Goal: Information Seeking & Learning: Learn about a topic

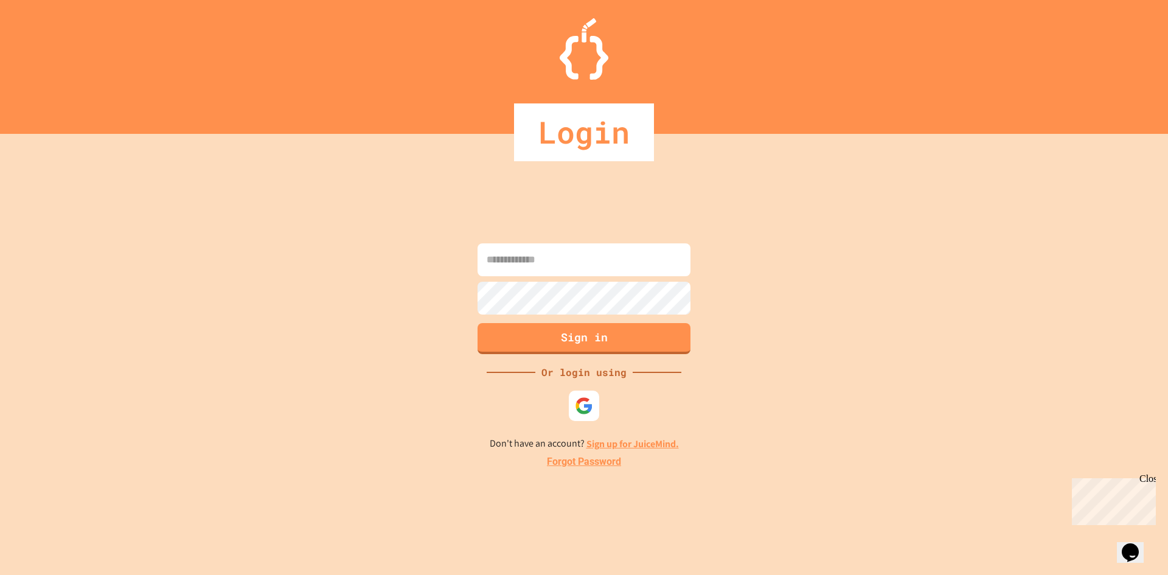
click at [572, 256] on input at bounding box center [583, 259] width 213 height 33
type input "**********"
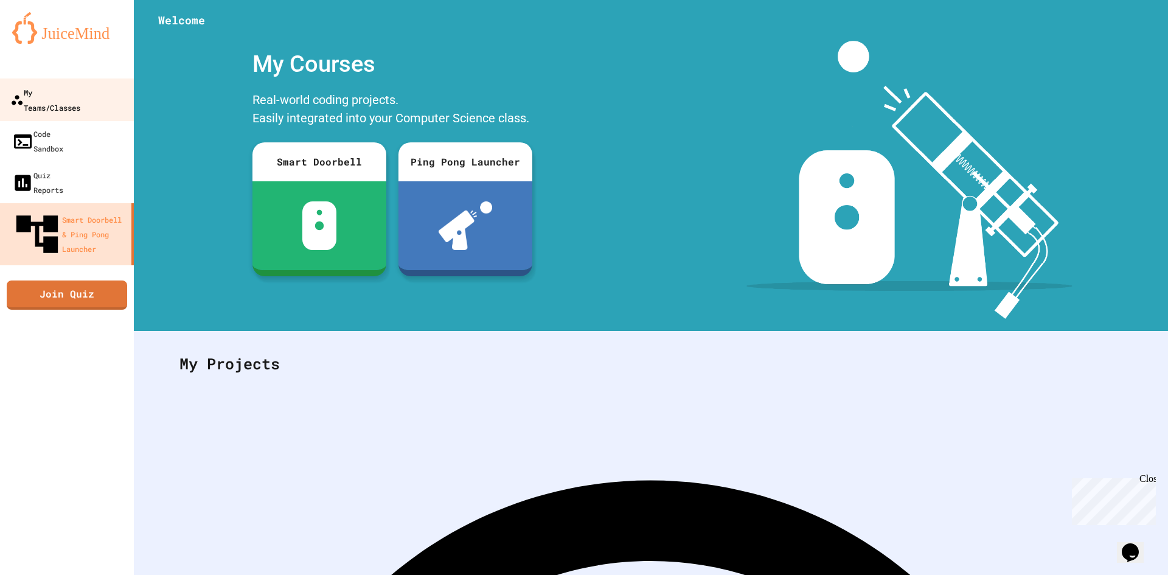
click at [80, 85] on div "My Teams/Classes" at bounding box center [45, 100] width 70 height 30
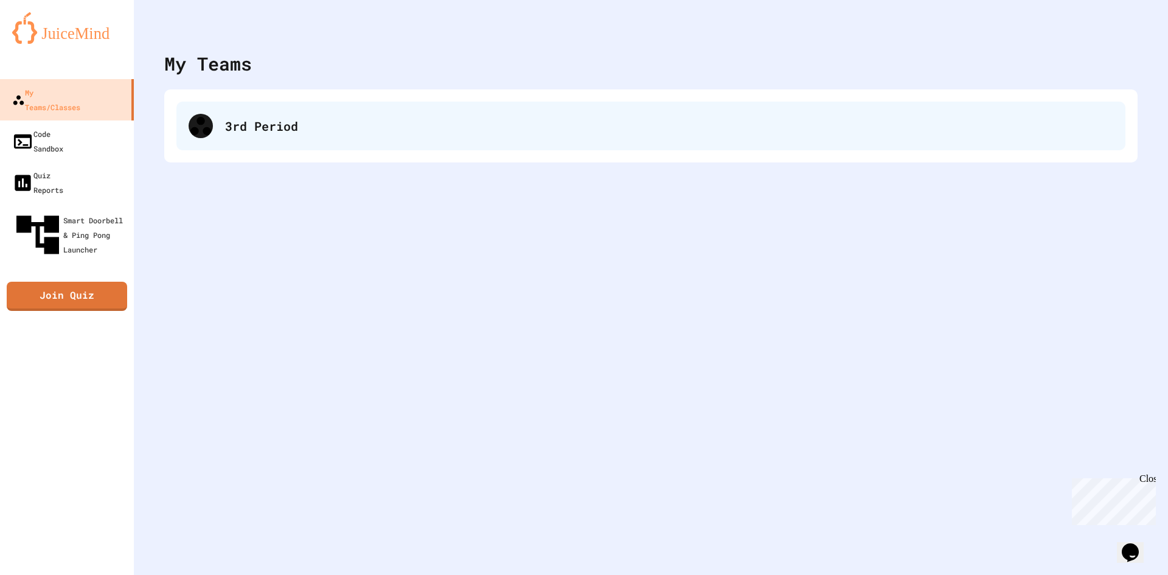
click at [300, 144] on div "3rd Period" at bounding box center [650, 126] width 949 height 49
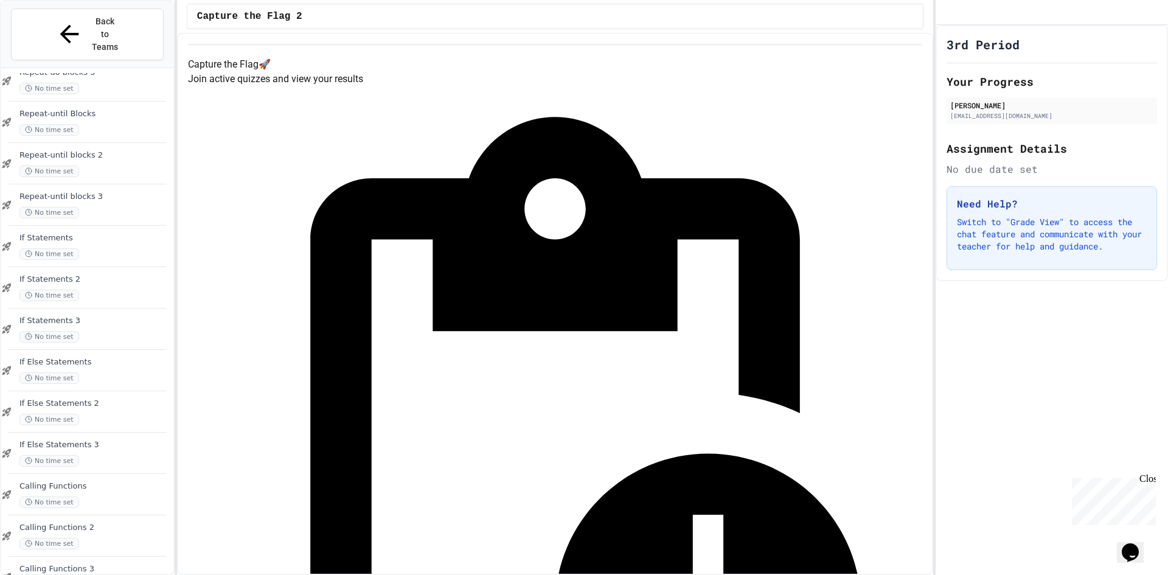
scroll to position [734, 0]
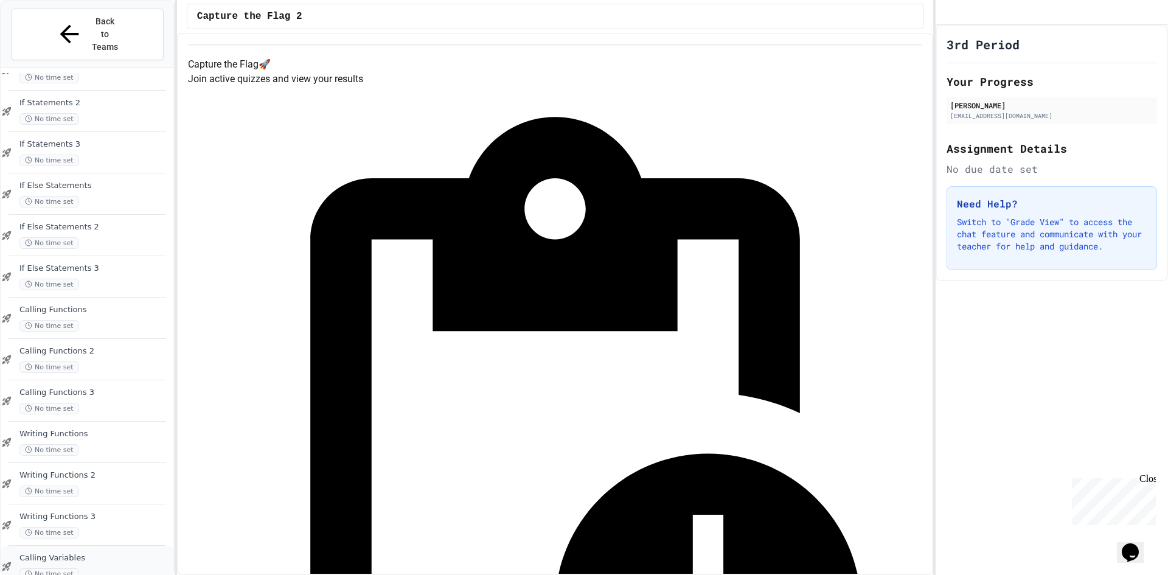
click at [64, 553] on span "Calling Variables" at bounding box center [94, 558] width 151 height 10
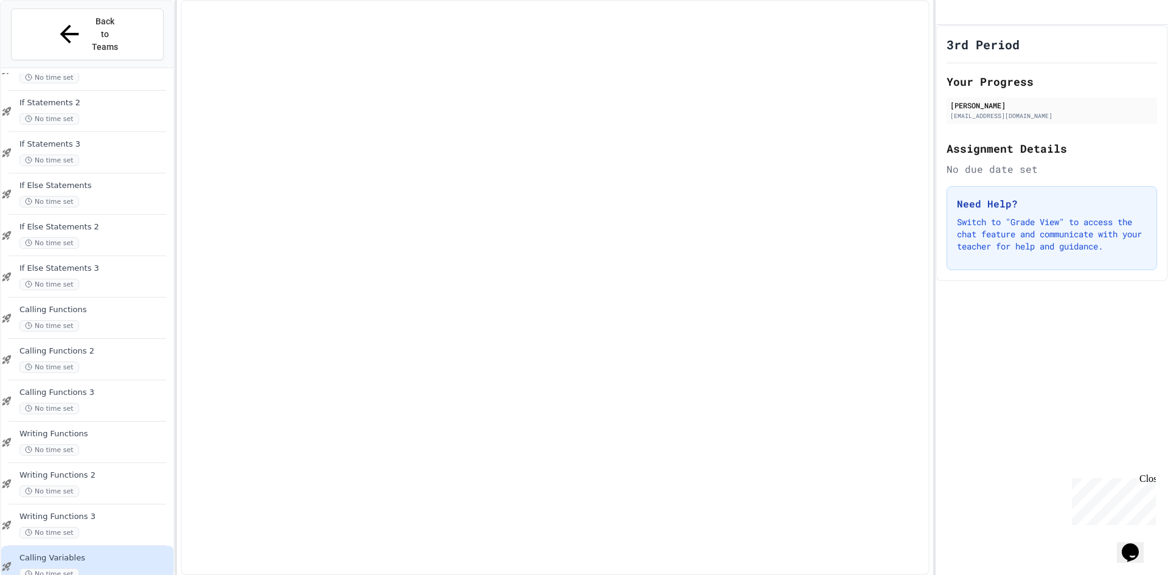
scroll to position [719, 0]
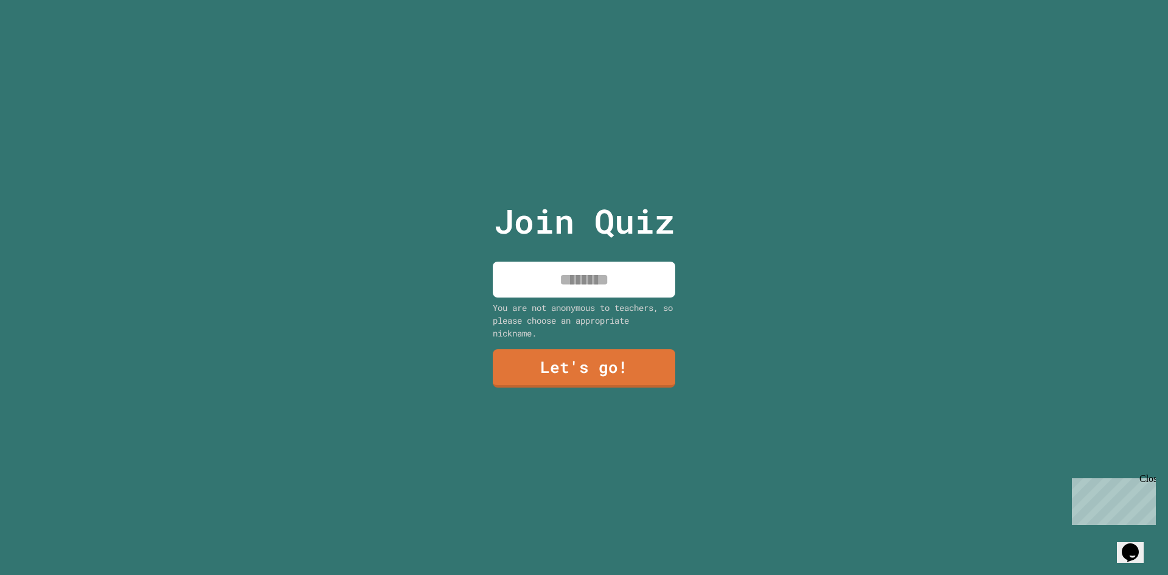
click at [599, 288] on input at bounding box center [584, 279] width 182 height 36
type input "*********"
click at [575, 354] on link "Let's go!" at bounding box center [583, 367] width 169 height 40
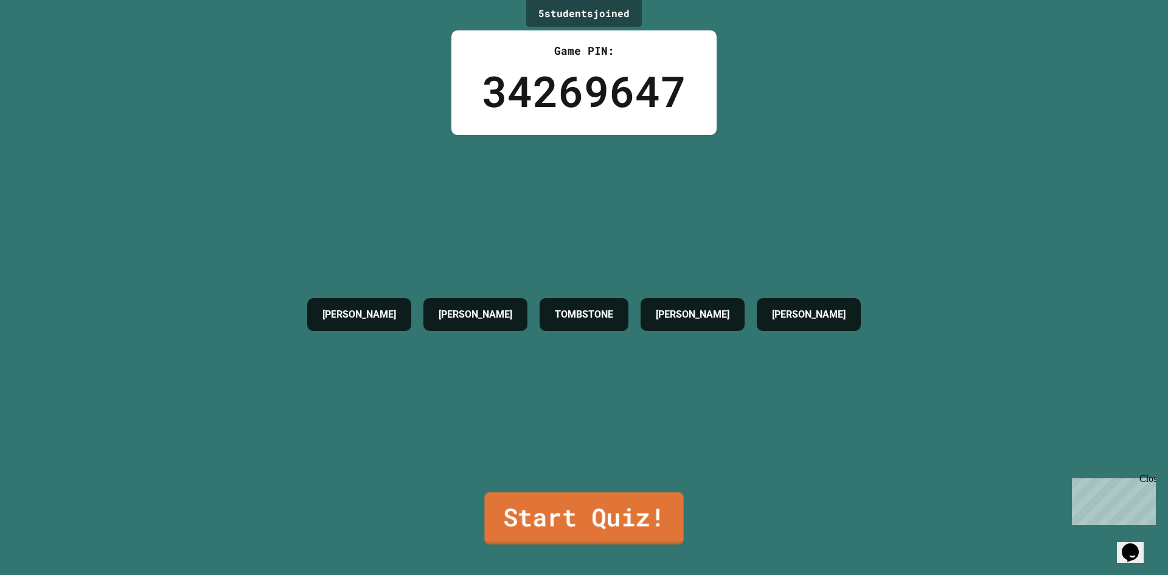
click at [603, 502] on link "Start Quiz!" at bounding box center [583, 518] width 199 height 52
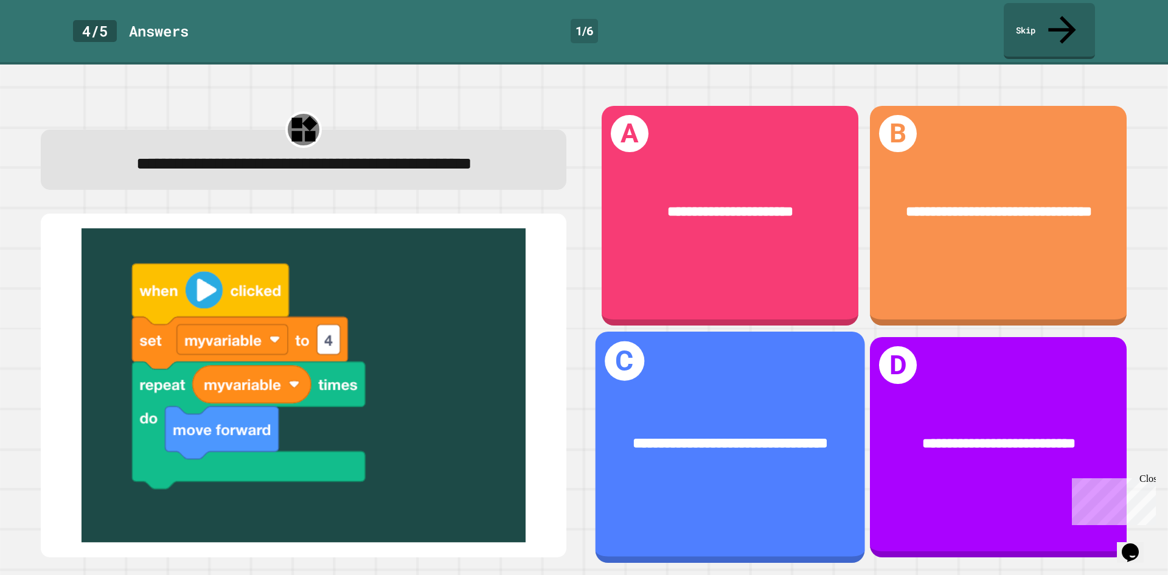
click at [651, 403] on div "**********" at bounding box center [729, 443] width 269 height 81
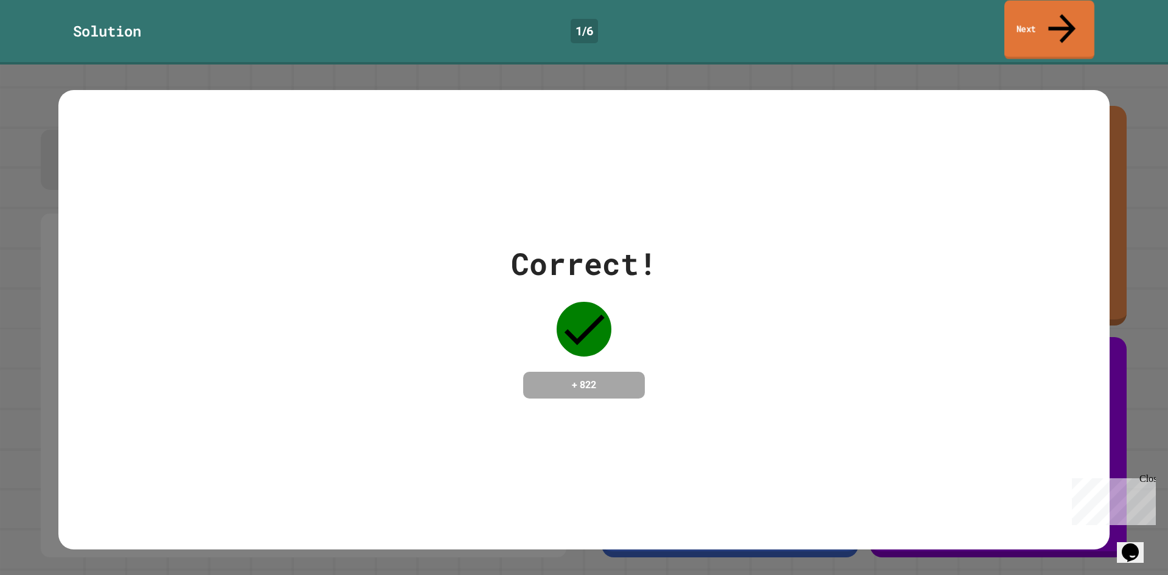
click at [1067, 21] on link "Next" at bounding box center [1049, 30] width 90 height 59
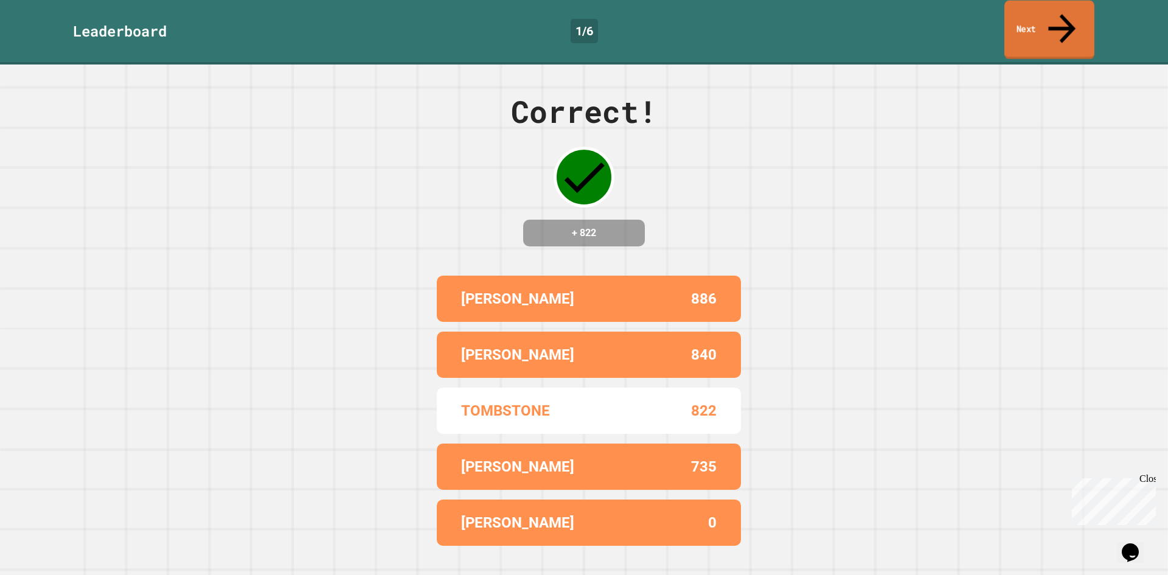
click at [1016, 16] on link "Next" at bounding box center [1049, 30] width 90 height 59
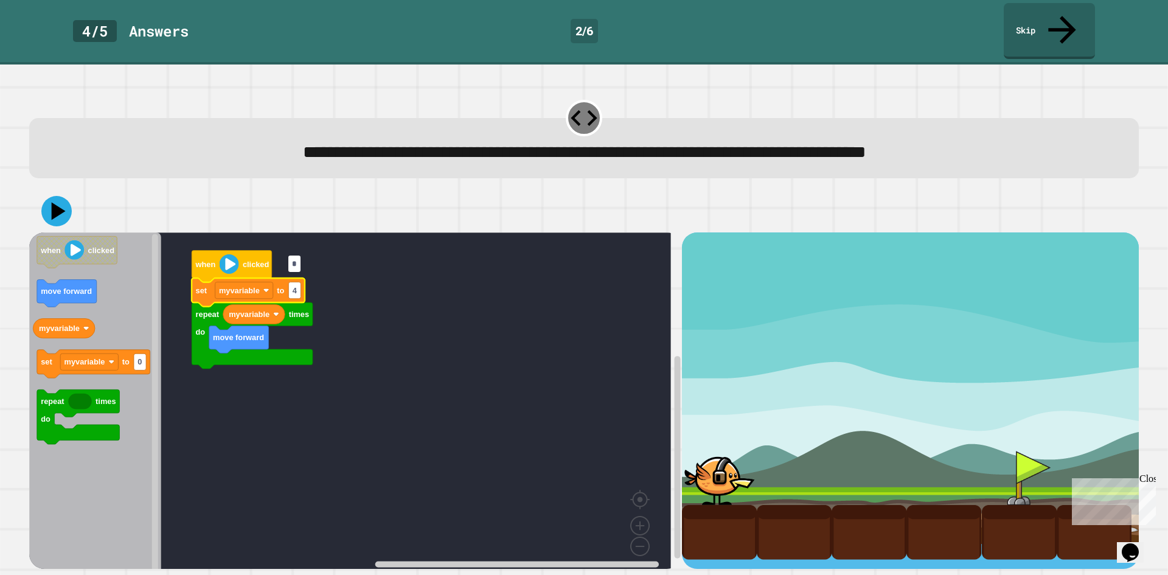
type input "*"
click at [71, 190] on div at bounding box center [583, 211] width 1109 height 43
click at [69, 194] on icon at bounding box center [56, 211] width 35 height 35
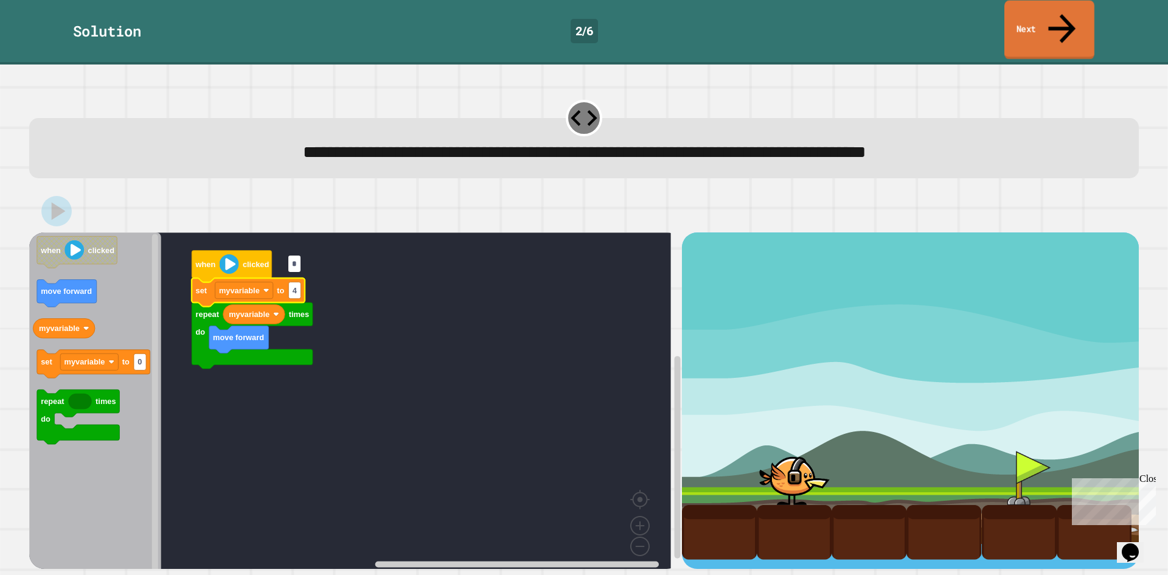
click at [1037, 15] on link "Next" at bounding box center [1049, 30] width 90 height 59
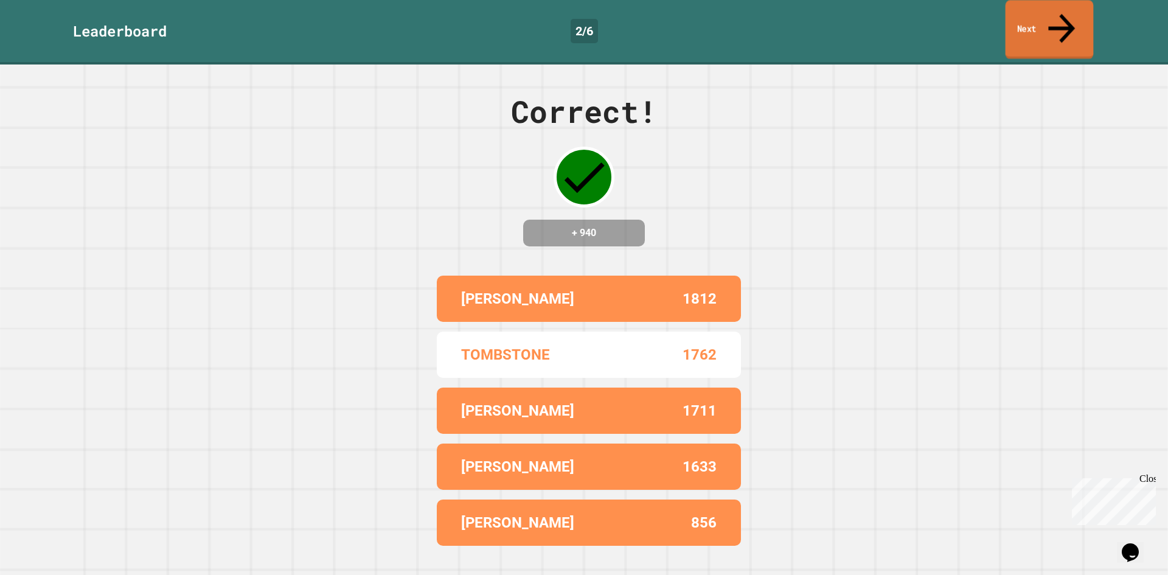
click at [1037, 15] on link "Next" at bounding box center [1049, 29] width 88 height 59
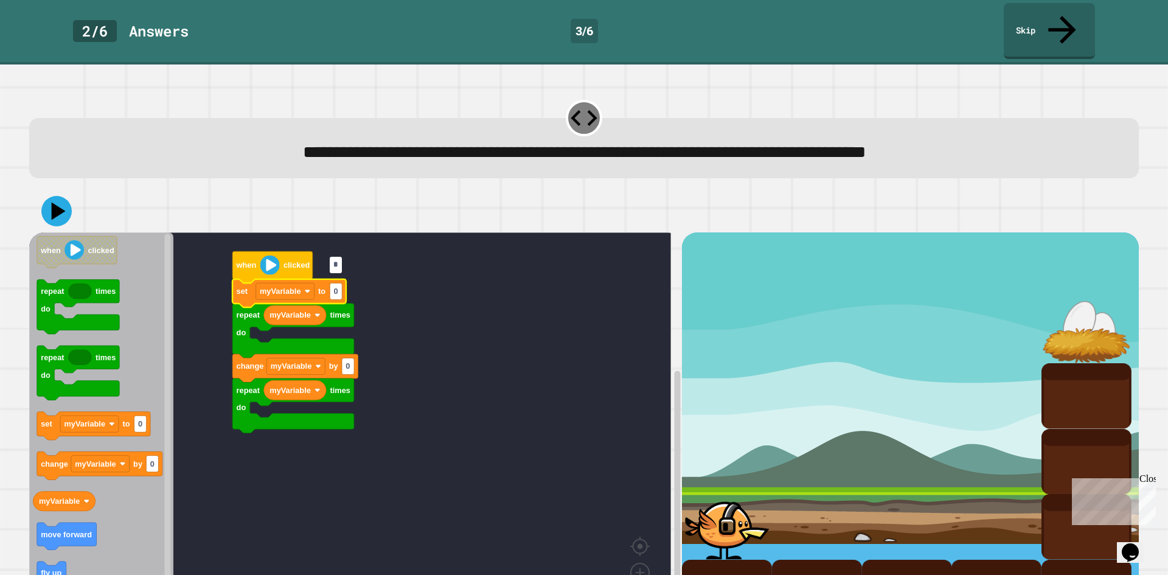
type input "*"
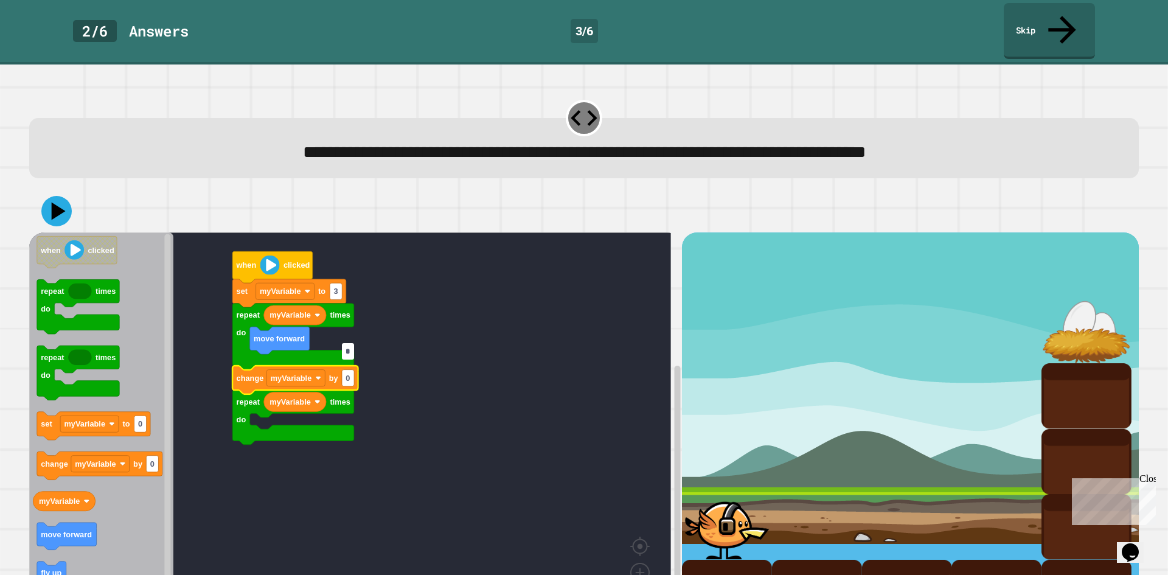
type input "*"
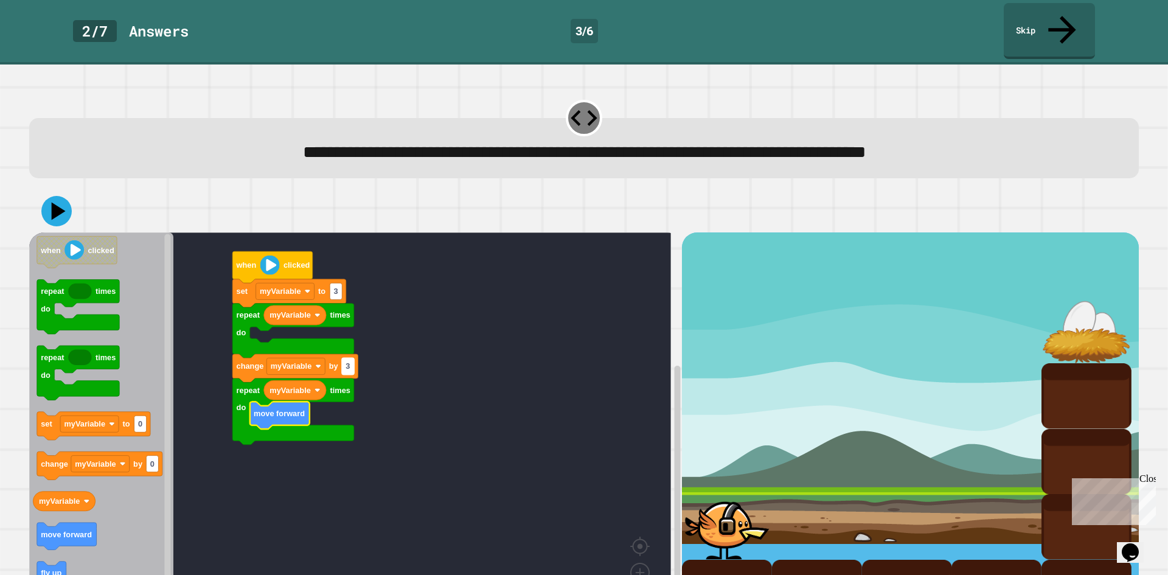
click at [349, 362] on text "3" at bounding box center [347, 366] width 4 height 9
type input "*"
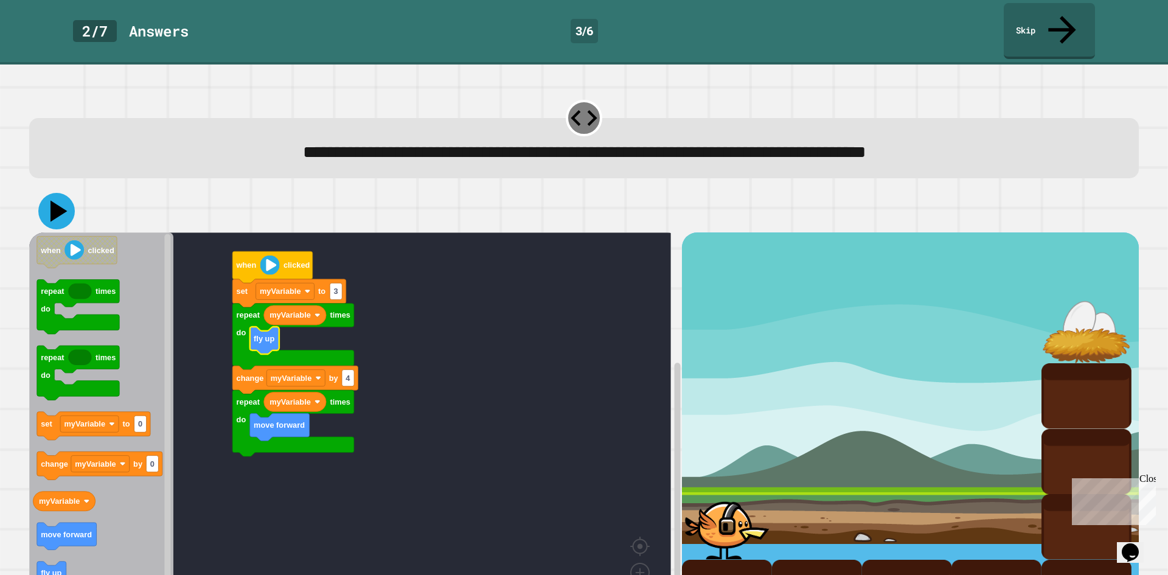
click at [58, 201] on icon at bounding box center [58, 211] width 17 height 21
click at [54, 201] on icon at bounding box center [58, 211] width 17 height 21
click at [348, 351] on input "*" at bounding box center [348, 351] width 12 height 16
click at [351, 353] on input "*" at bounding box center [348, 351] width 12 height 16
click at [61, 202] on icon at bounding box center [58, 211] width 15 height 18
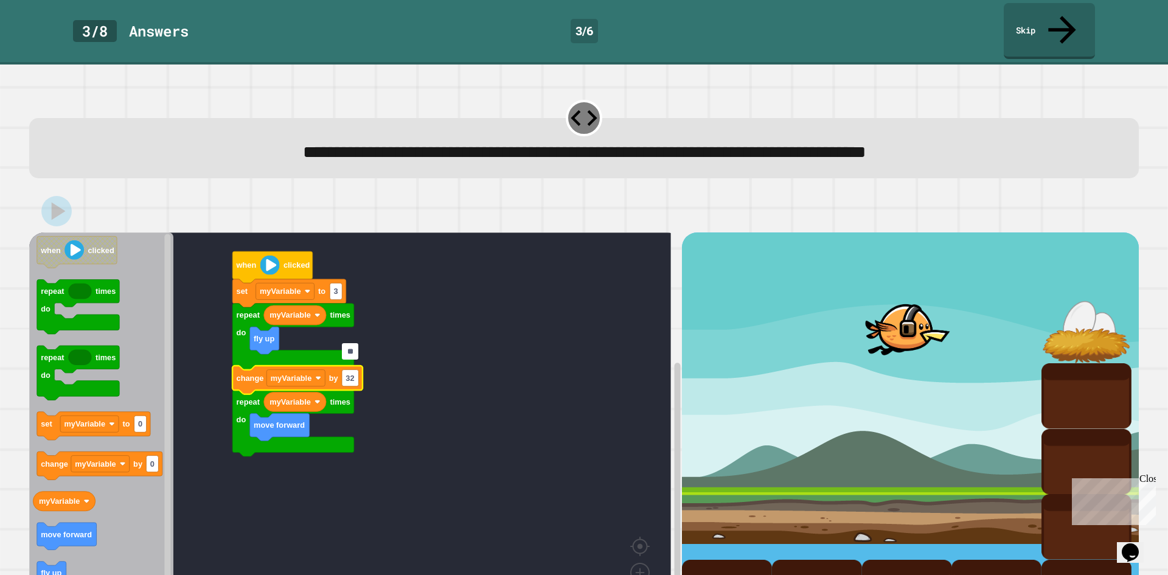
click at [351, 353] on input "**" at bounding box center [350, 351] width 17 height 16
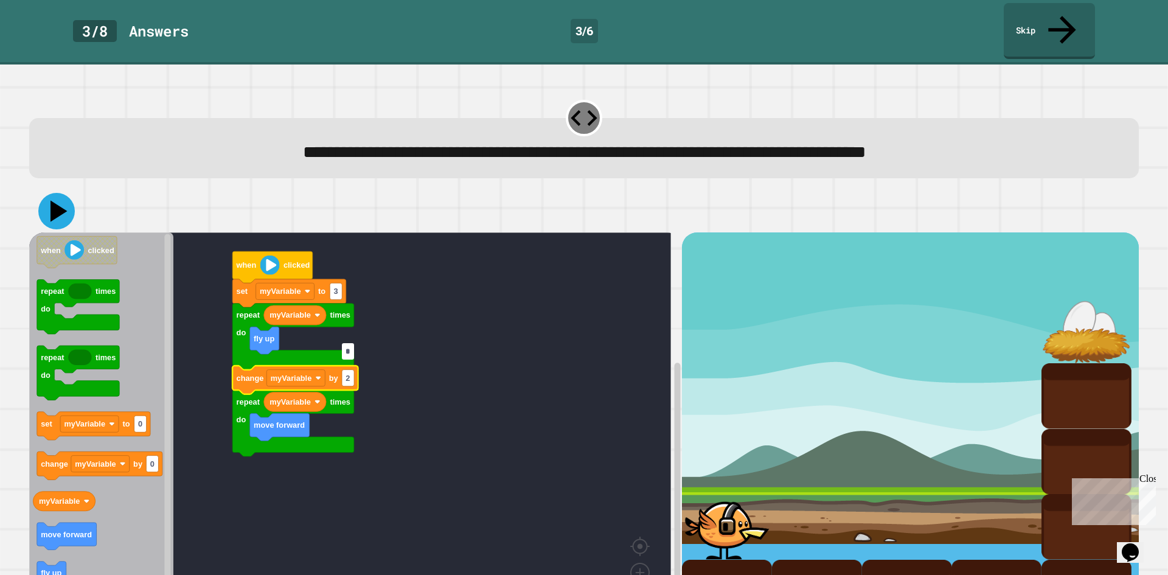
click at [58, 201] on icon at bounding box center [58, 211] width 17 height 21
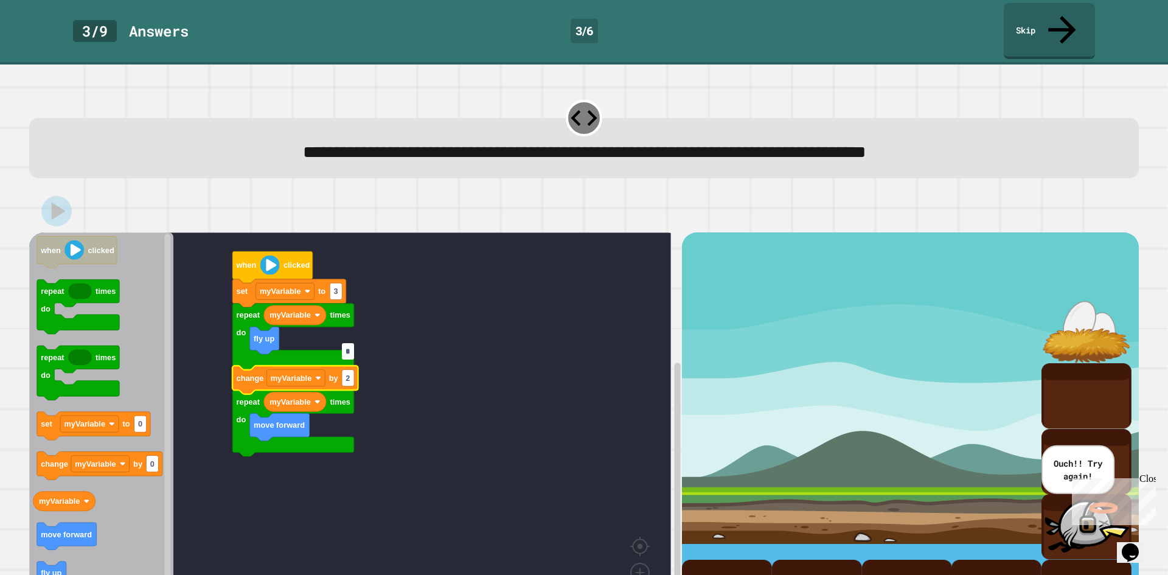
click at [350, 351] on input "*" at bounding box center [348, 351] width 12 height 16
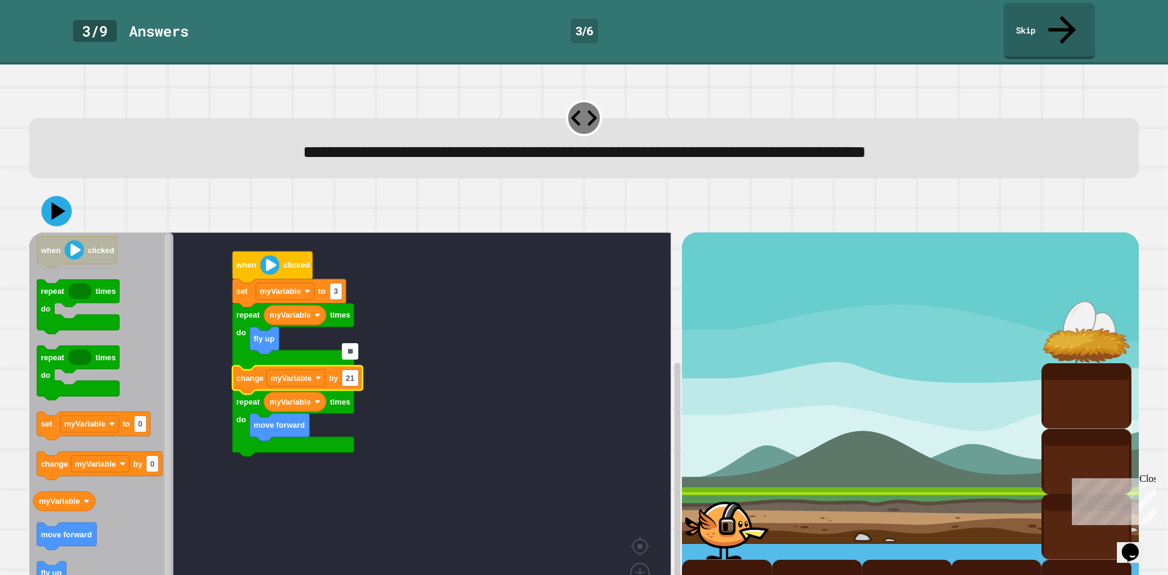
type input "*"
click at [66, 193] on icon at bounding box center [56, 211] width 36 height 36
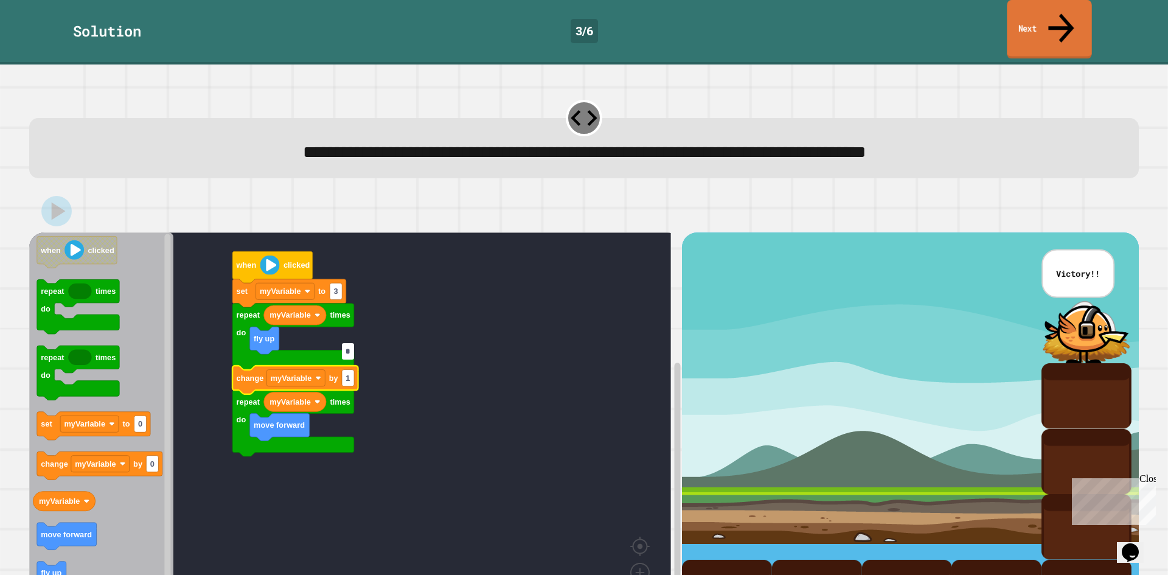
click at [1013, 18] on link "Next" at bounding box center [1048, 29] width 85 height 59
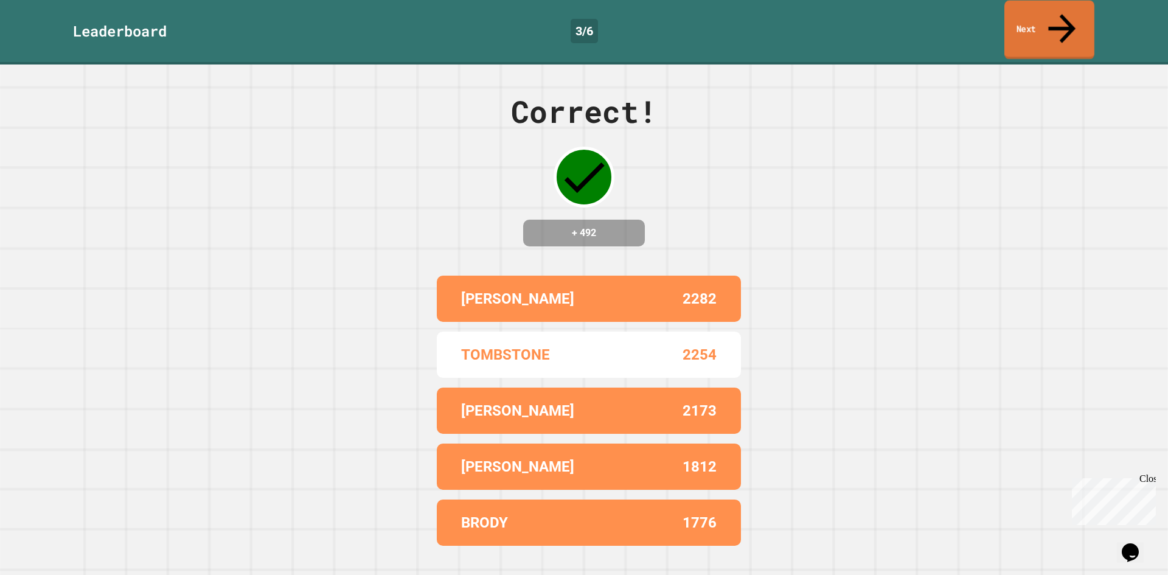
click at [1033, 11] on link "Next" at bounding box center [1049, 30] width 90 height 59
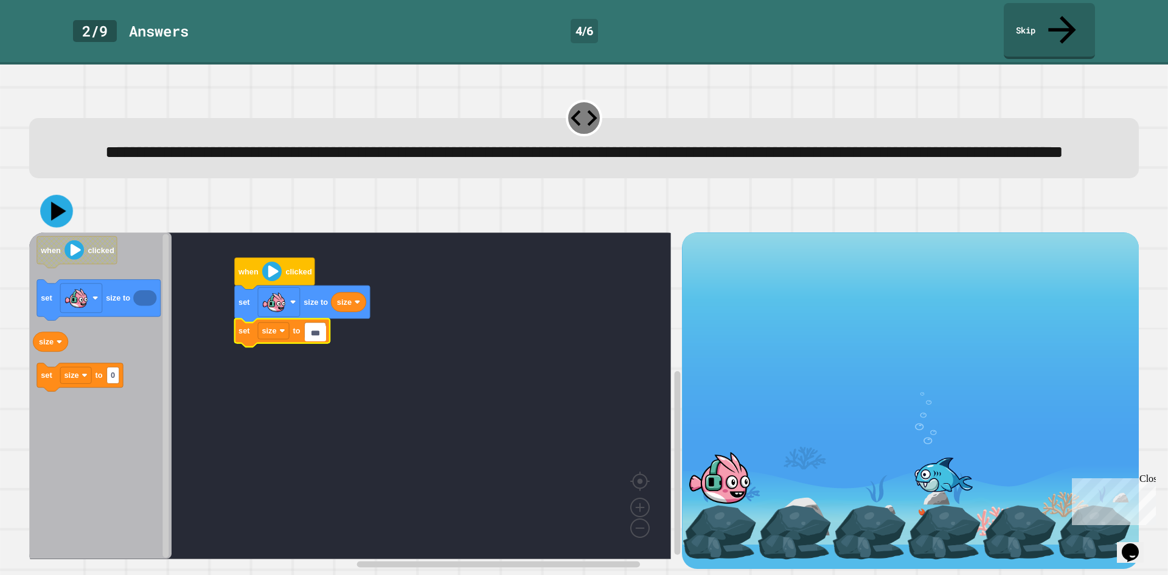
click at [61, 206] on icon at bounding box center [56, 211] width 33 height 33
click at [322, 339] on input "***" at bounding box center [315, 333] width 21 height 16
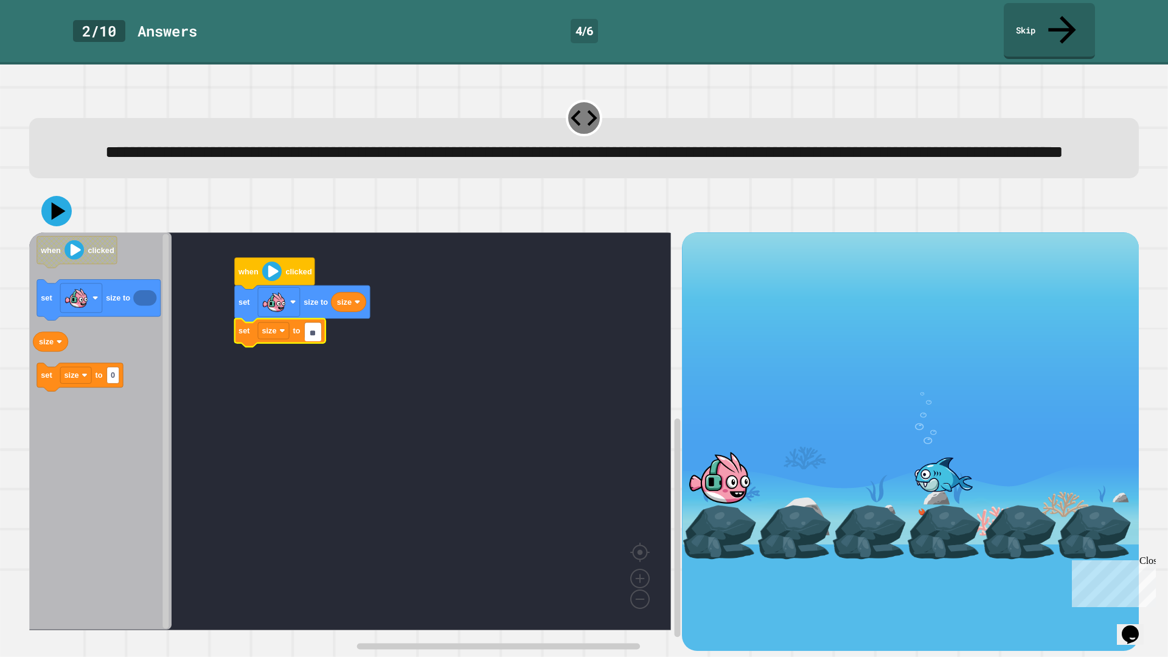
type input "*"
type input "***"
click at [50, 215] on icon at bounding box center [56, 211] width 36 height 36
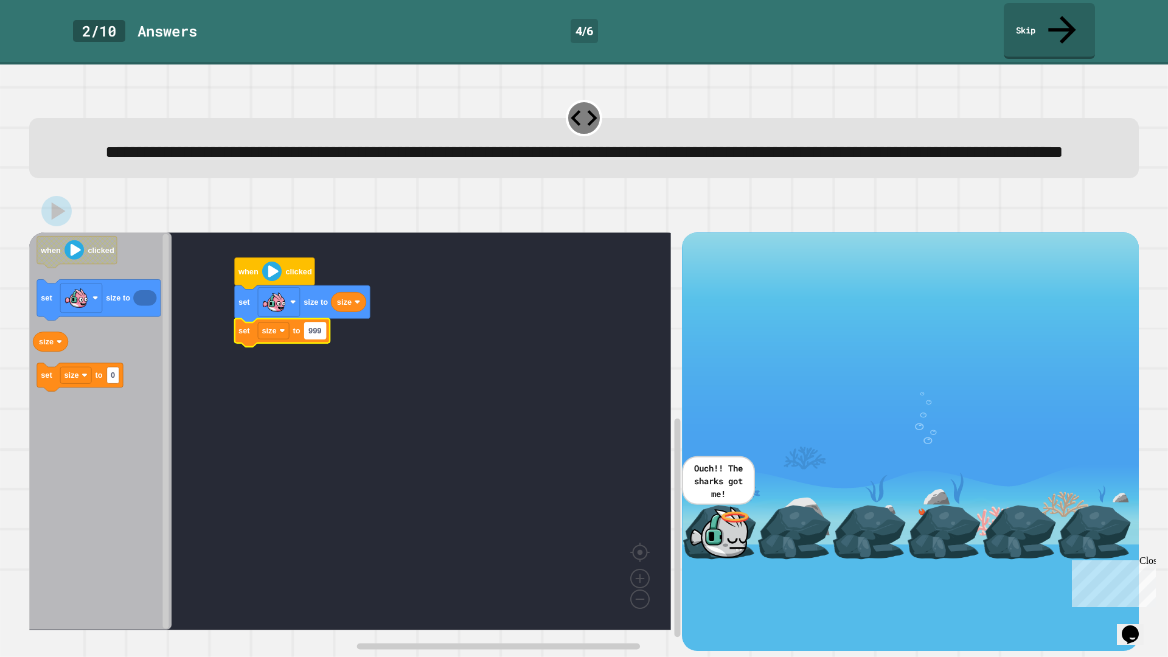
click at [320, 335] on text "999" at bounding box center [314, 330] width 13 height 9
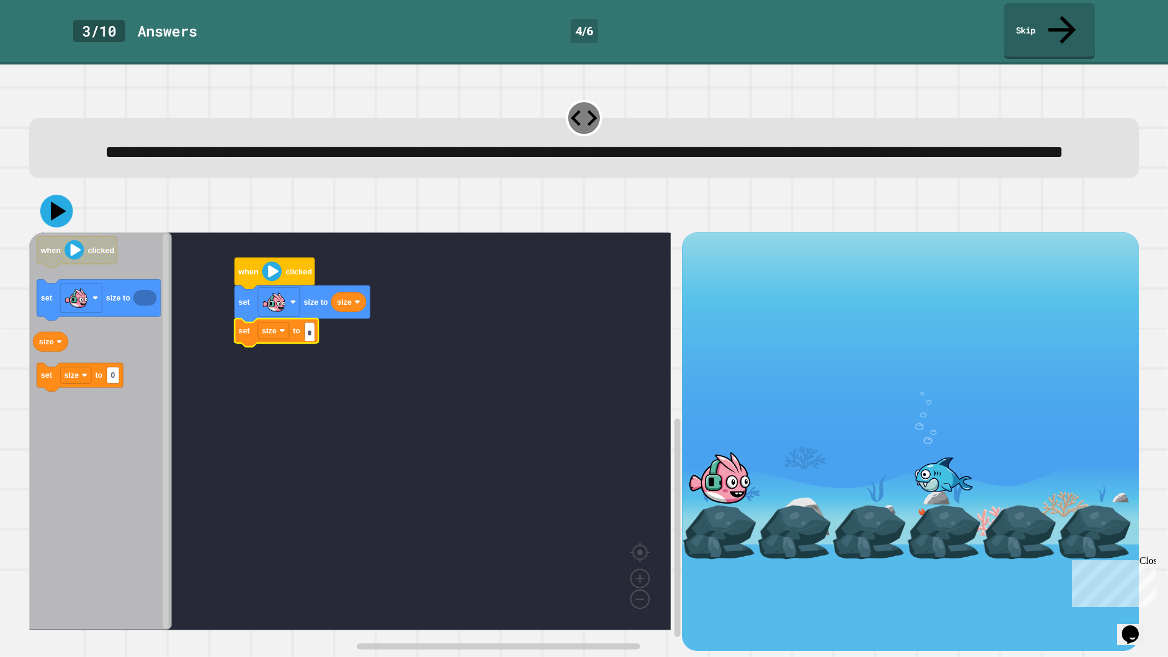
type input "*"
click at [66, 211] on icon at bounding box center [56, 211] width 36 height 36
click at [279, 331] on rect "Blockly Workspace" at bounding box center [273, 330] width 31 height 16
click at [494, 389] on rect "Blockly Workspace" at bounding box center [350, 431] width 642 height 398
click at [316, 336] on rect "Blockly Workspace" at bounding box center [311, 330] width 12 height 16
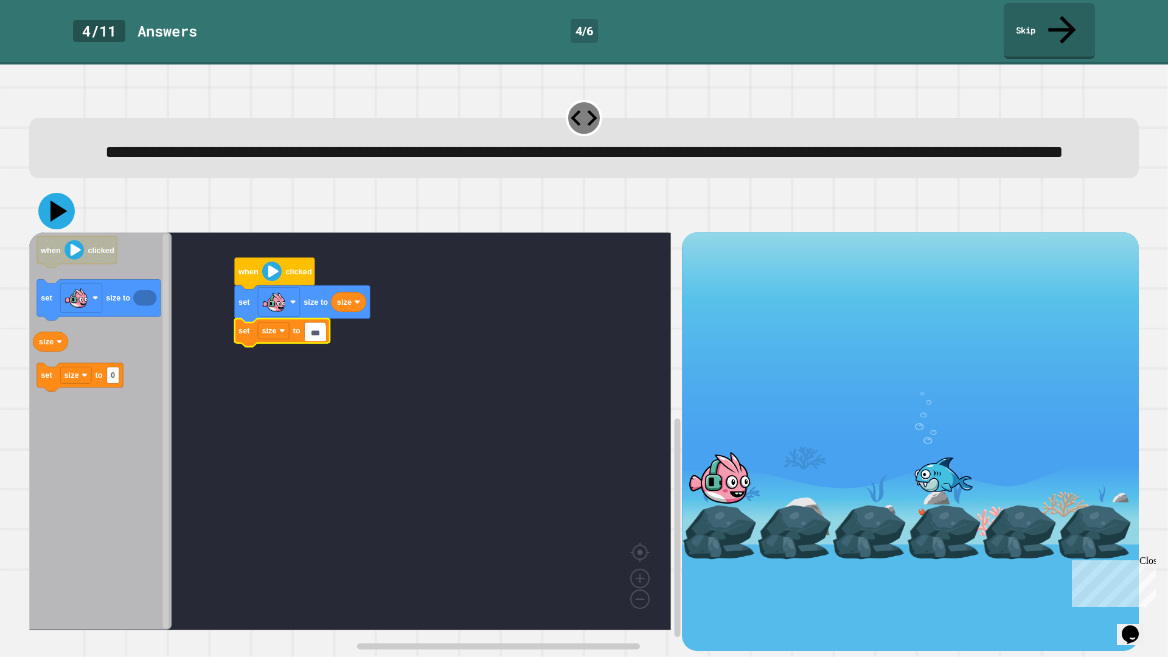
type input "***"
click at [61, 207] on icon at bounding box center [56, 211] width 36 height 36
click at [281, 332] on image "Blockly Workspace" at bounding box center [282, 331] width 6 height 6
click at [276, 338] on rect "Blockly Workspace" at bounding box center [273, 330] width 31 height 16
click at [340, 332] on rect "Blockly Workspace" at bounding box center [332, 330] width 21 height 16
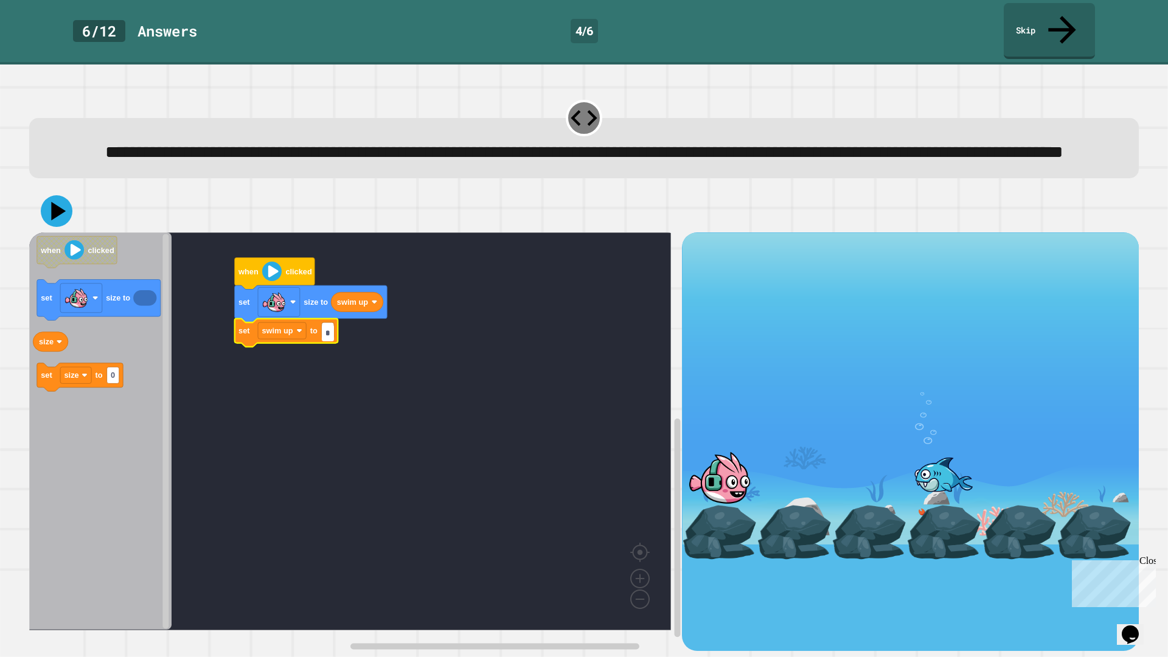
type input "*"
click at [51, 214] on icon at bounding box center [56, 211] width 36 height 36
click at [1036, 18] on link "Skip" at bounding box center [1049, 30] width 90 height 59
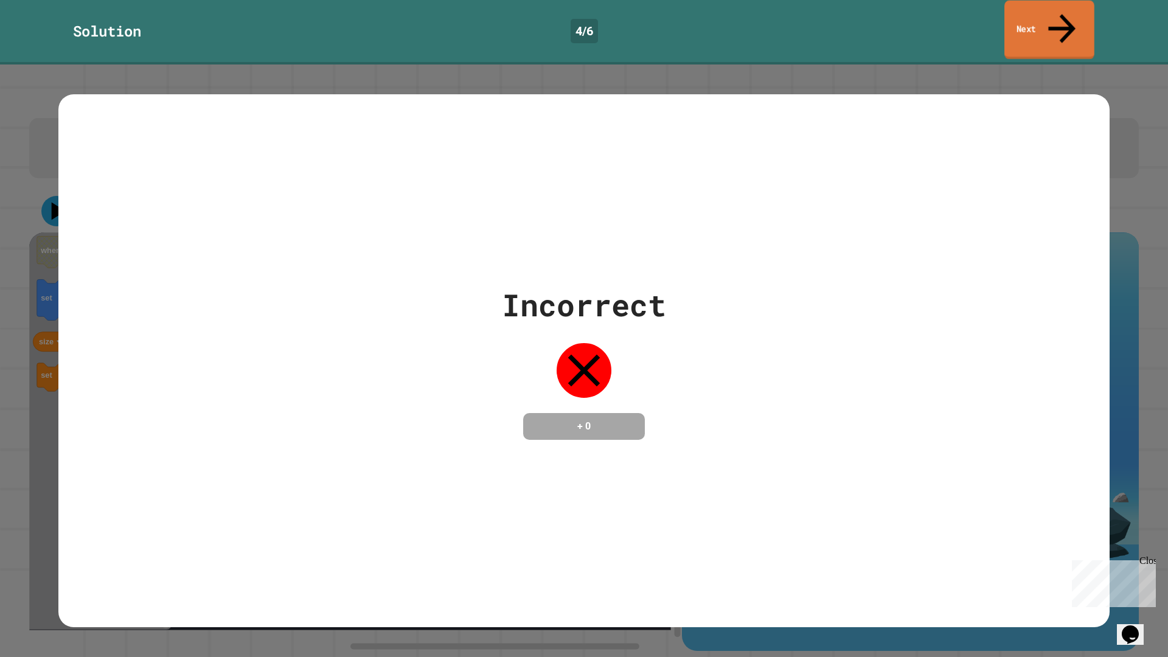
click at [1036, 18] on link "Next" at bounding box center [1049, 30] width 90 height 59
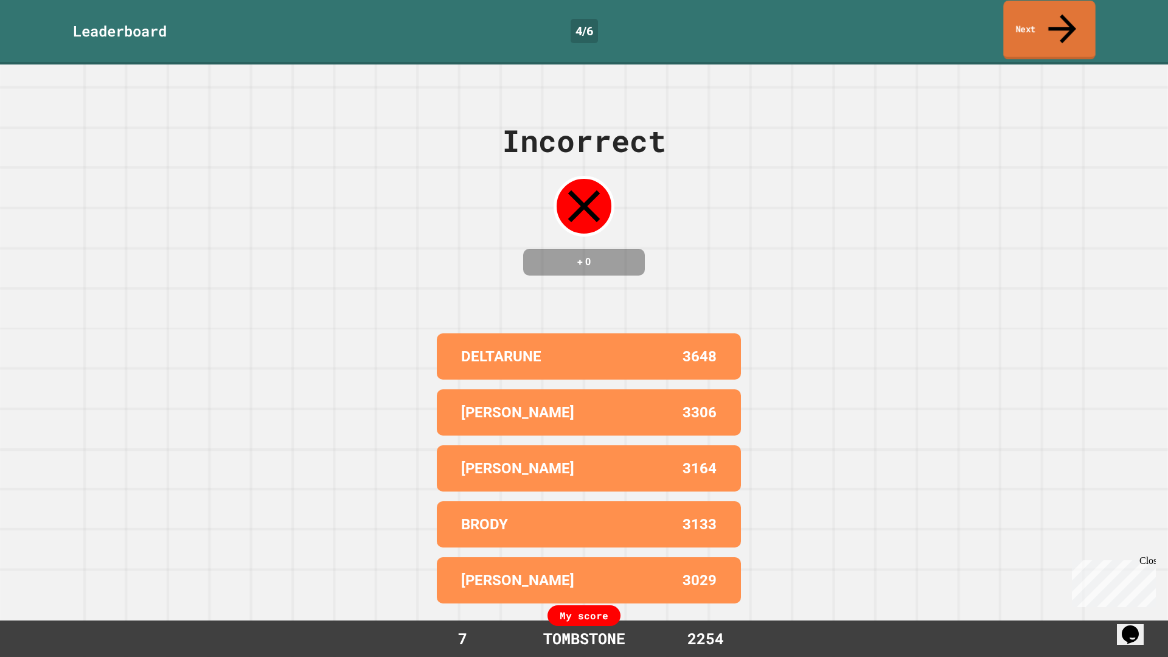
click at [1047, 21] on link "Next" at bounding box center [1049, 30] width 92 height 59
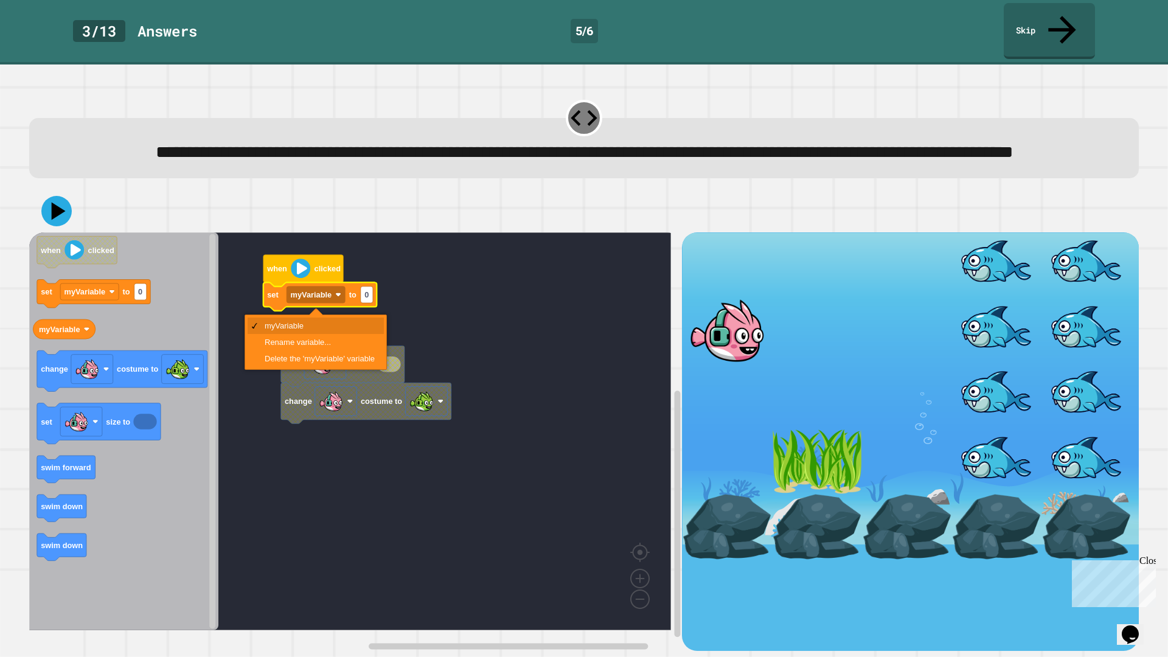
click at [425, 310] on rect "Blockly Workspace" at bounding box center [350, 431] width 642 height 398
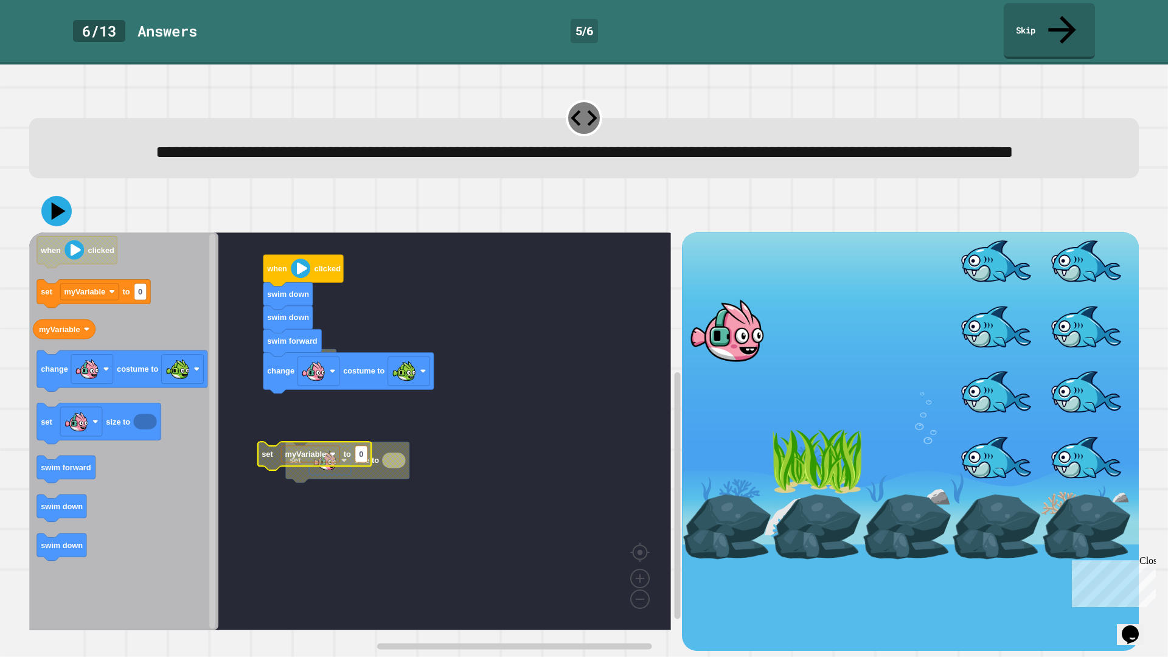
click at [45, 212] on icon at bounding box center [56, 211] width 30 height 30
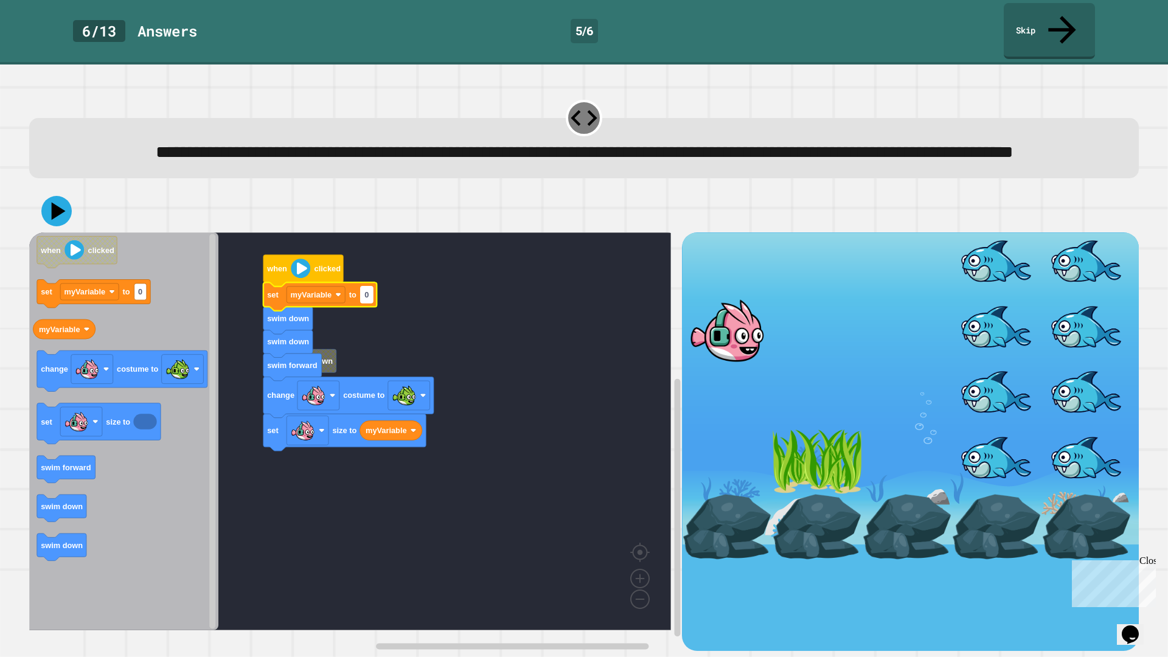
click at [368, 299] on text "0" at bounding box center [366, 294] width 4 height 9
type input "***"
click at [56, 218] on icon at bounding box center [58, 211] width 17 height 21
click at [377, 303] on rect "Blockly Workspace" at bounding box center [371, 294] width 21 height 16
type input "***"
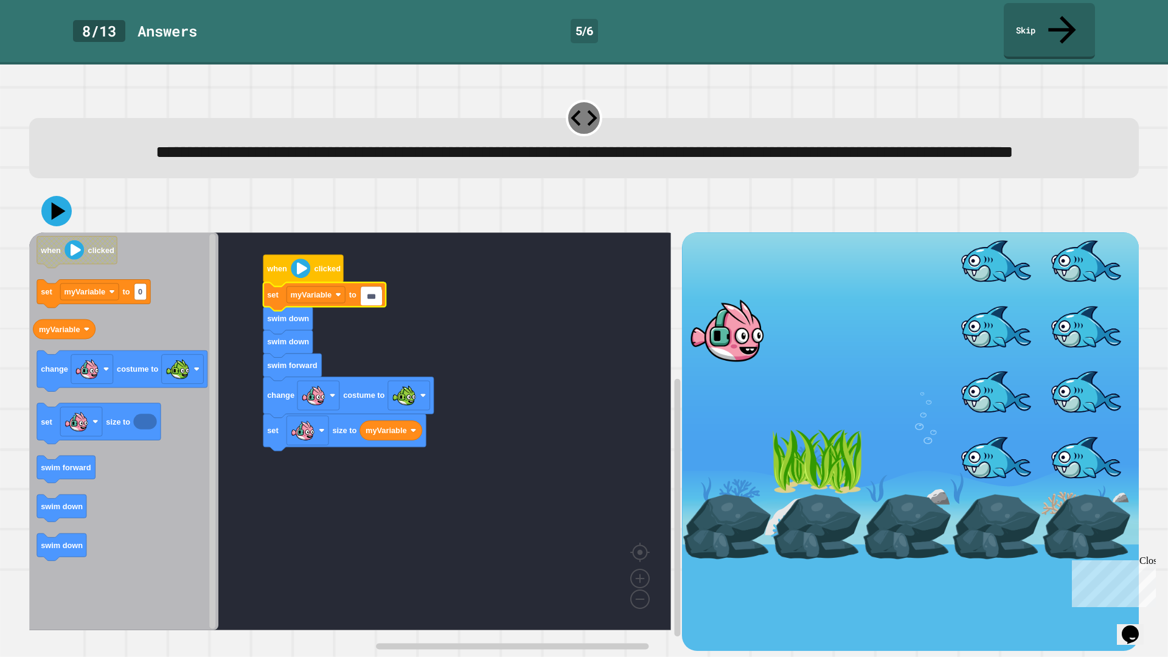
click at [71, 204] on div at bounding box center [583, 211] width 1109 height 43
click at [63, 209] on icon at bounding box center [56, 211] width 33 height 33
click at [370, 440] on icon "Blockly Workspace" at bounding box center [390, 430] width 62 height 19
click at [607, 475] on rect "Blockly Workspace" at bounding box center [350, 431] width 642 height 398
click at [56, 220] on icon at bounding box center [56, 211] width 36 height 36
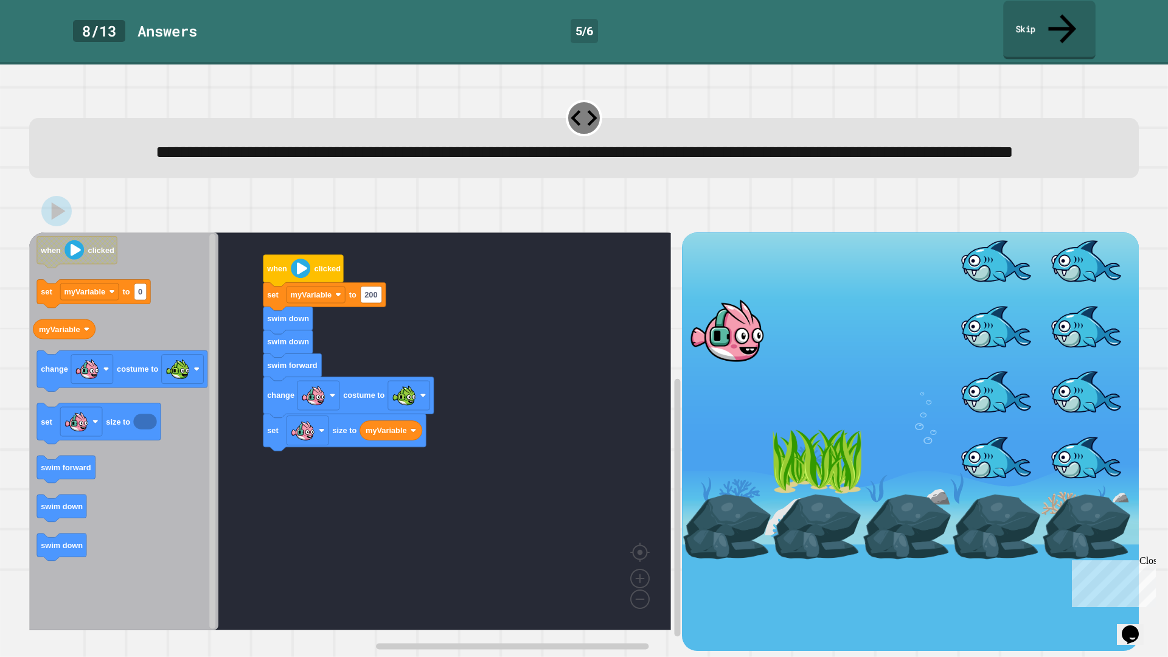
click at [1026, 15] on link "Skip" at bounding box center [1049, 30] width 92 height 59
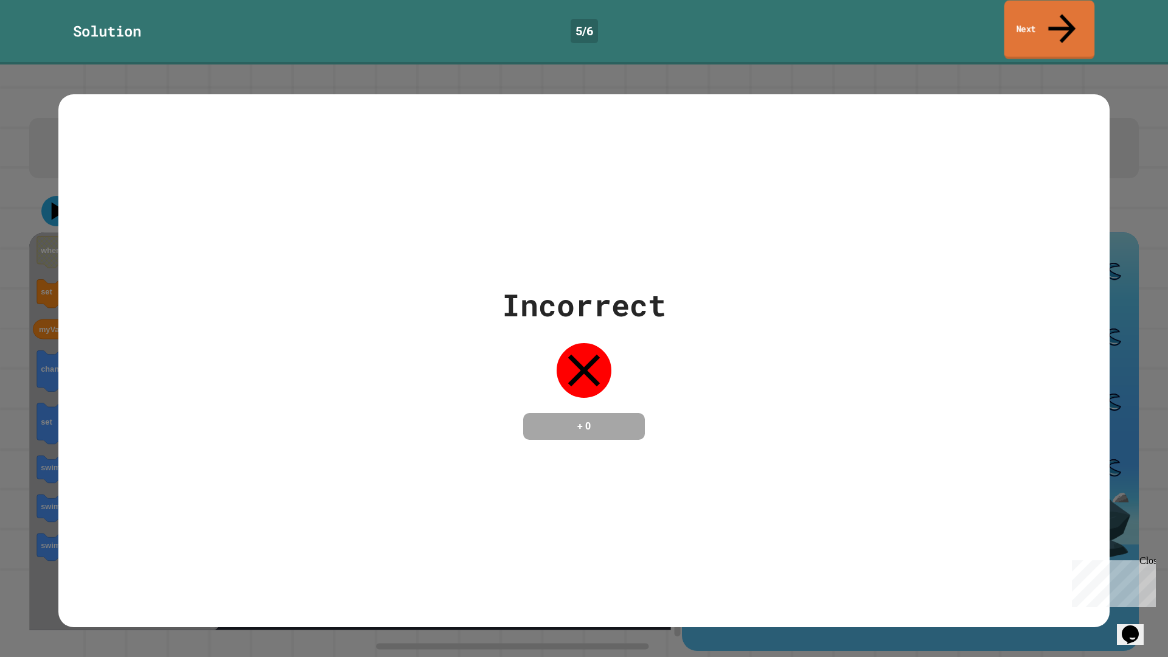
click at [1025, 16] on link "Next" at bounding box center [1049, 30] width 90 height 59
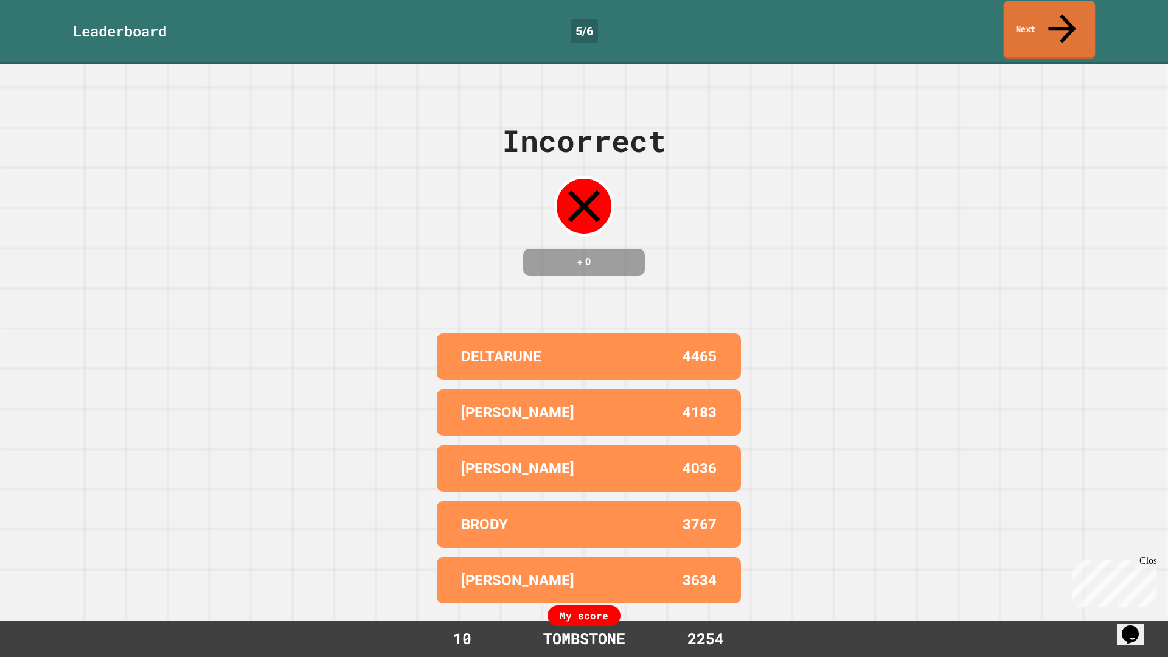
click at [1062, 19] on icon at bounding box center [1061, 28] width 41 height 43
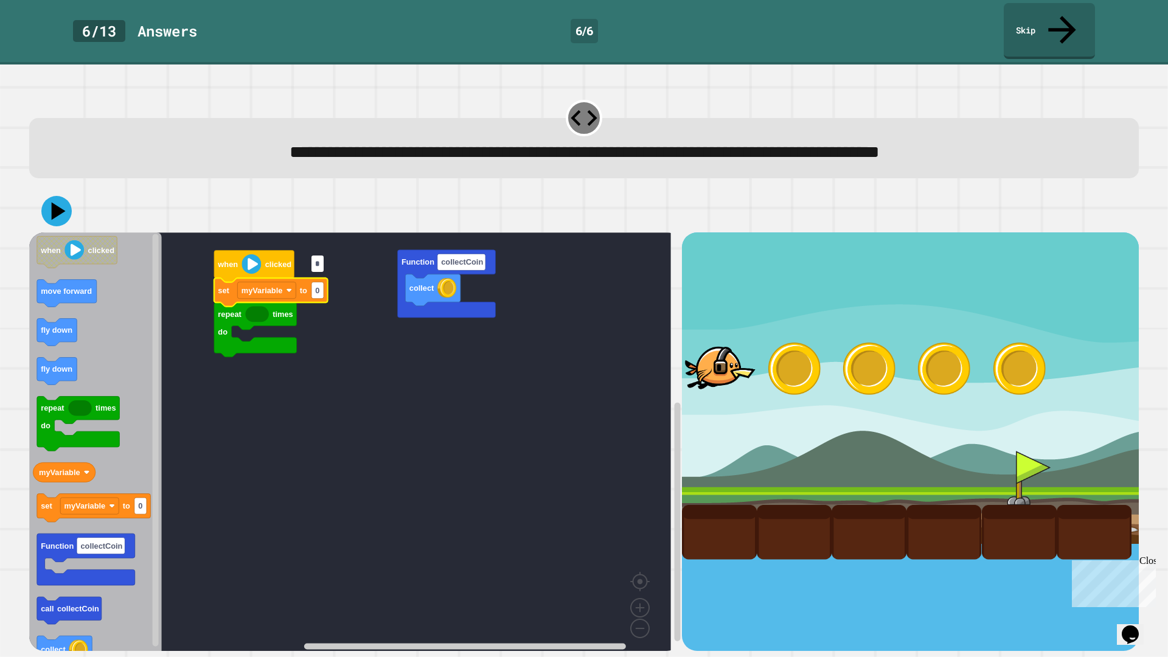
type input "*"
click at [324, 279] on icon "Blockly Workspace" at bounding box center [271, 293] width 114 height 28
click at [322, 282] on rect "Blockly Workspace" at bounding box center [317, 290] width 12 height 16
type input "*"
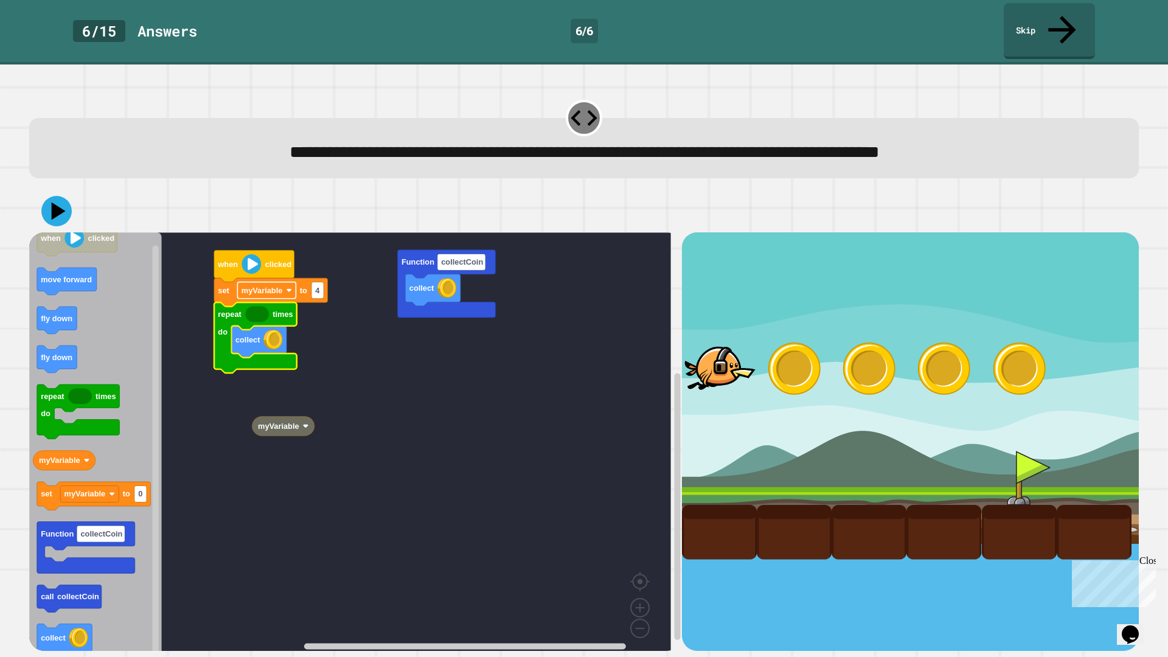
click at [266, 282] on rect "Blockly Workspace" at bounding box center [266, 290] width 58 height 16
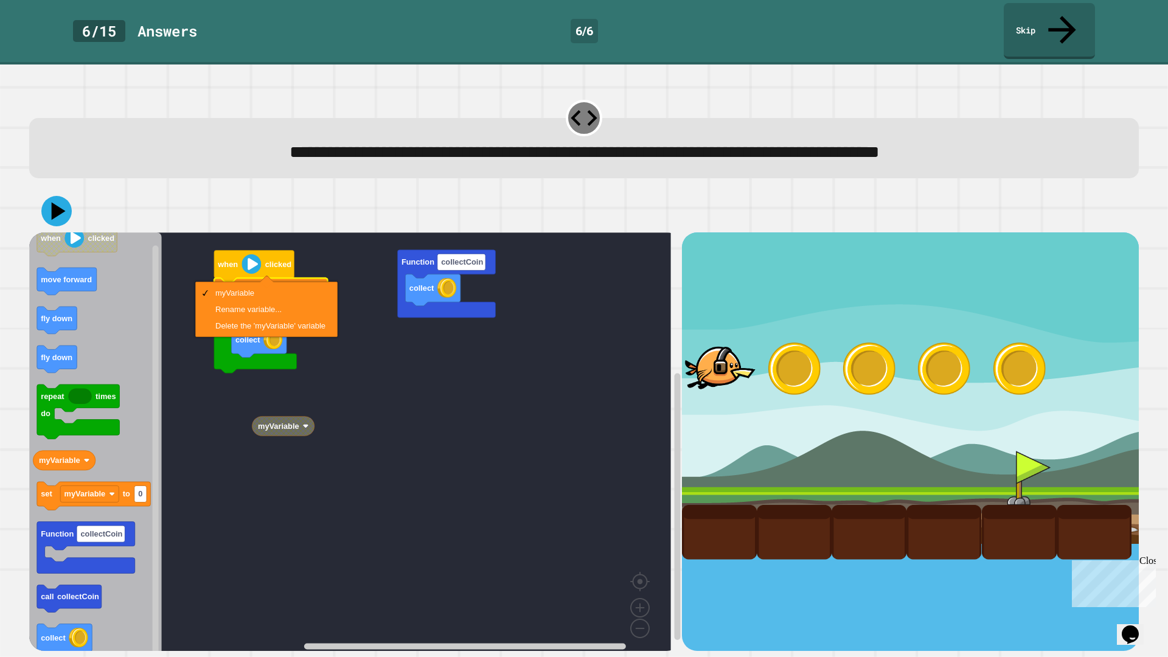
click at [403, 362] on rect "Blockly Workspace" at bounding box center [350, 445] width 642 height 427
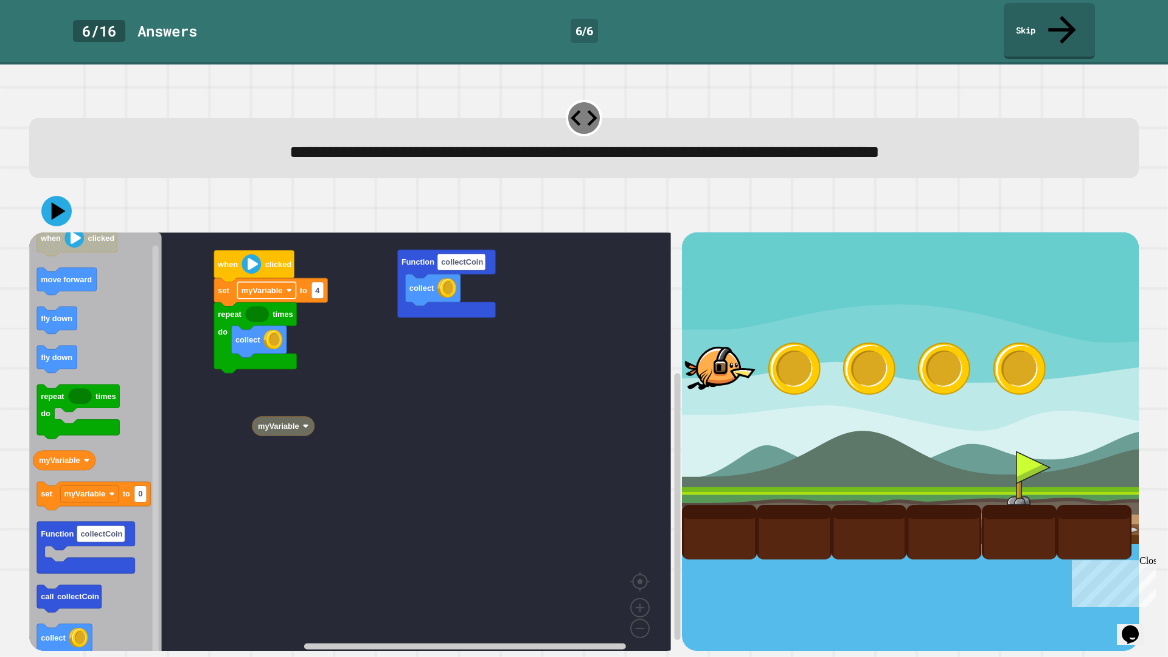
click at [284, 282] on rect "Blockly Workspace" at bounding box center [266, 290] width 58 height 16
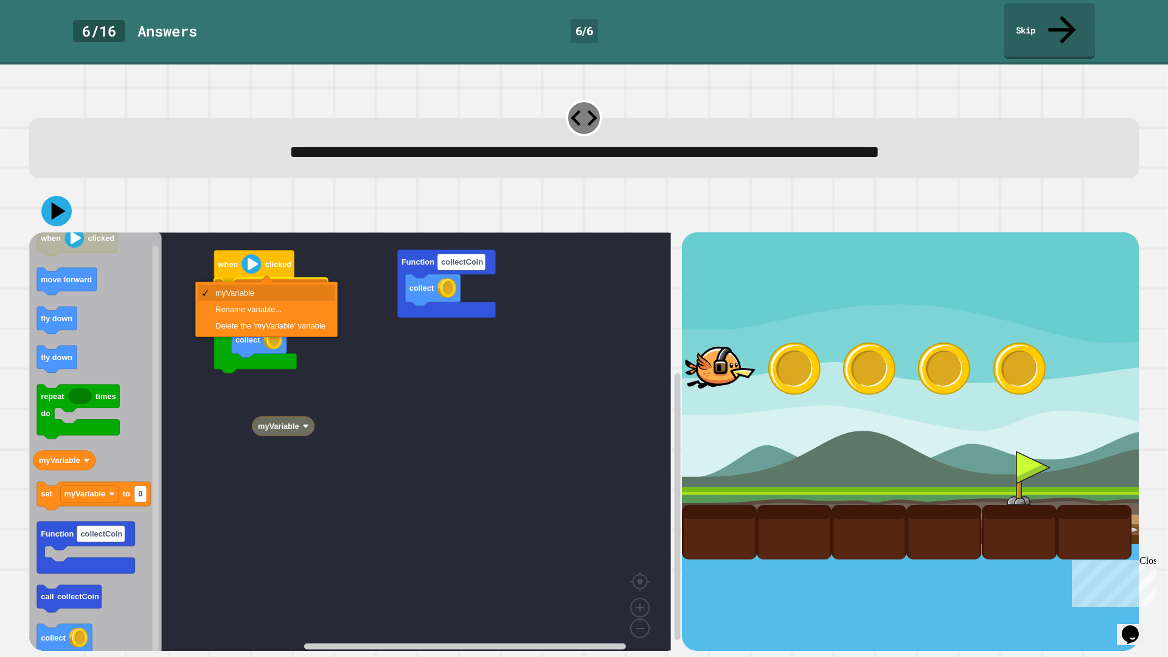
click at [380, 353] on rect "Blockly Workspace" at bounding box center [350, 445] width 642 height 427
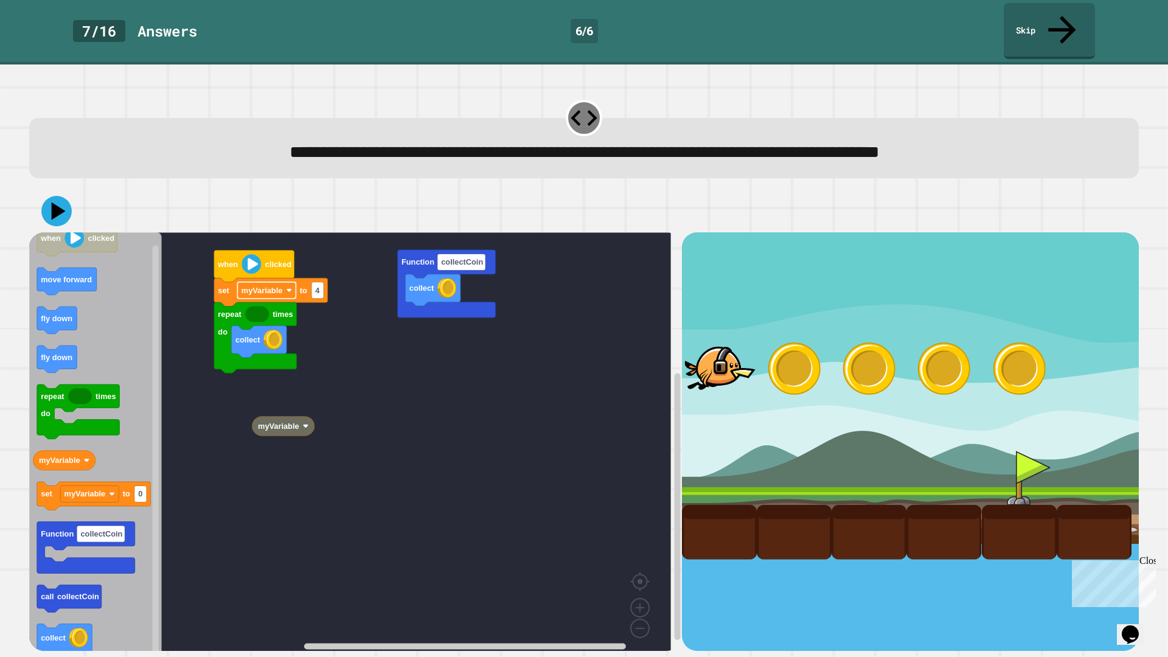
click at [279, 286] on text "myVariable" at bounding box center [261, 290] width 41 height 9
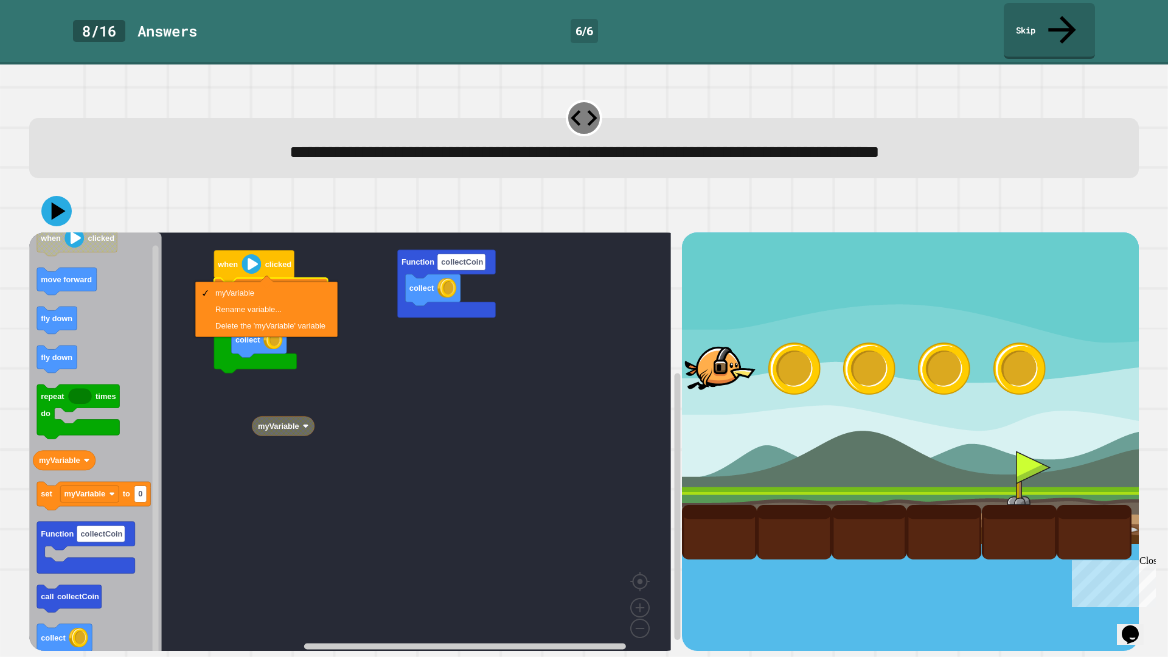
click at [381, 325] on rect "Blockly Workspace" at bounding box center [350, 445] width 642 height 427
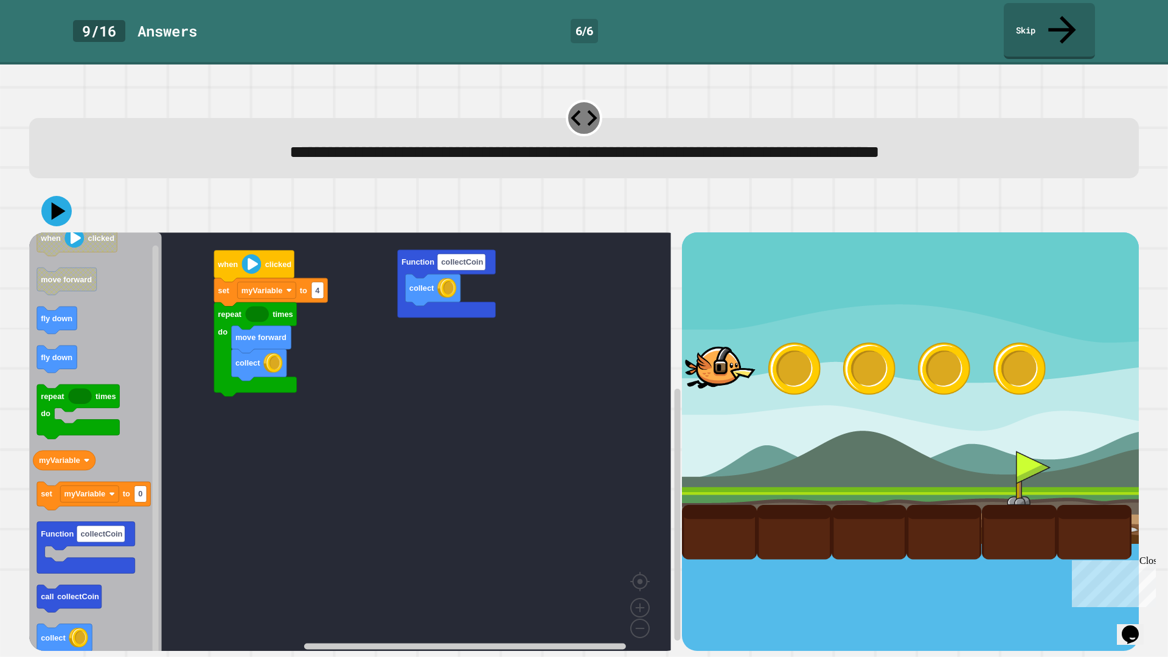
click at [86, 380] on g "when clicked move forward fly down fly down repeat times do myVariable set myVa…" at bounding box center [91, 439] width 117 height 431
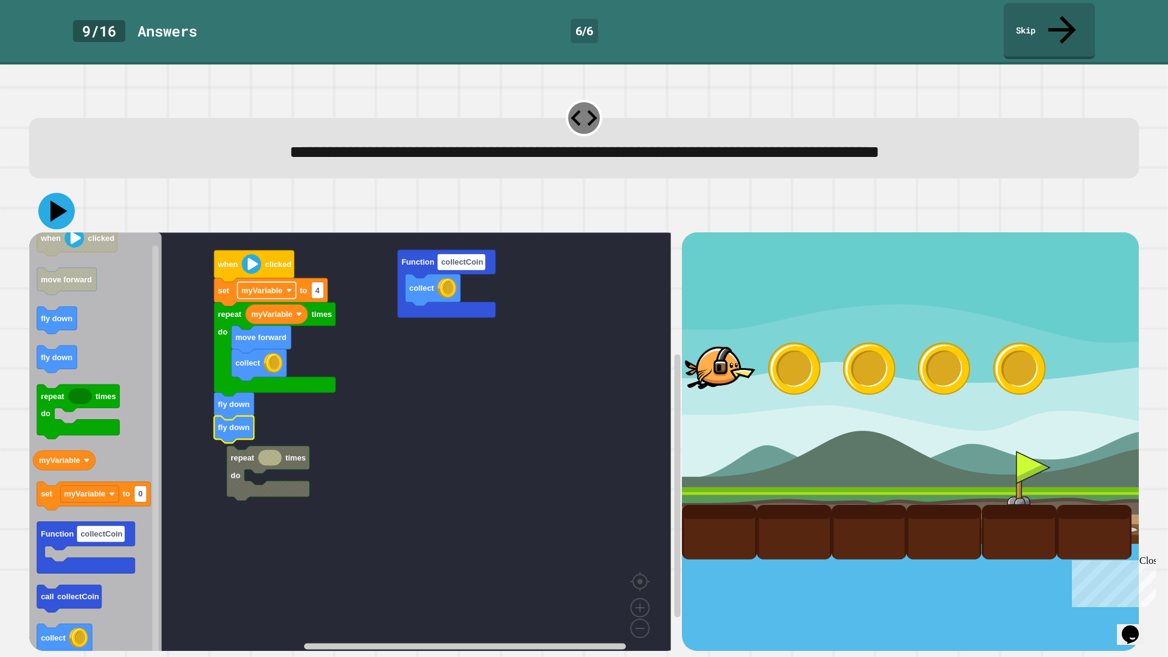
drag, startPoint x: 54, startPoint y: 175, endPoint x: 289, endPoint y: 262, distance: 250.3
click at [54, 193] on icon at bounding box center [56, 211] width 36 height 36
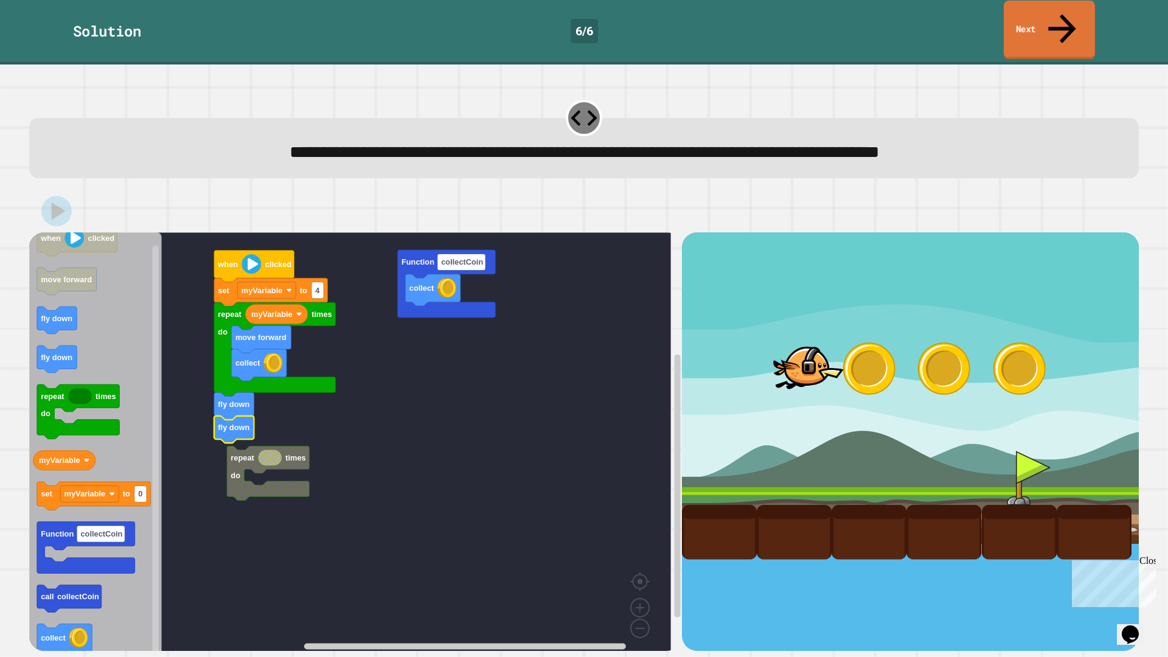
click at [1018, 16] on link "Next" at bounding box center [1048, 30] width 91 height 59
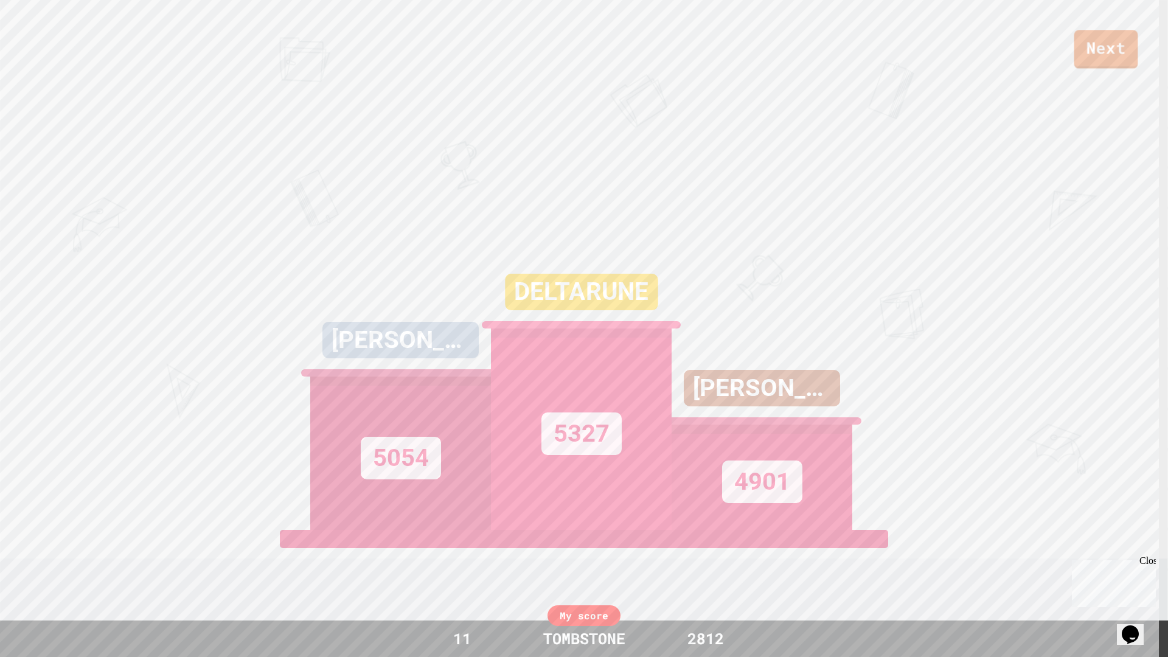
click at [1093, 58] on link "Next" at bounding box center [1106, 49] width 64 height 39
